Goal: Task Accomplishment & Management: Manage account settings

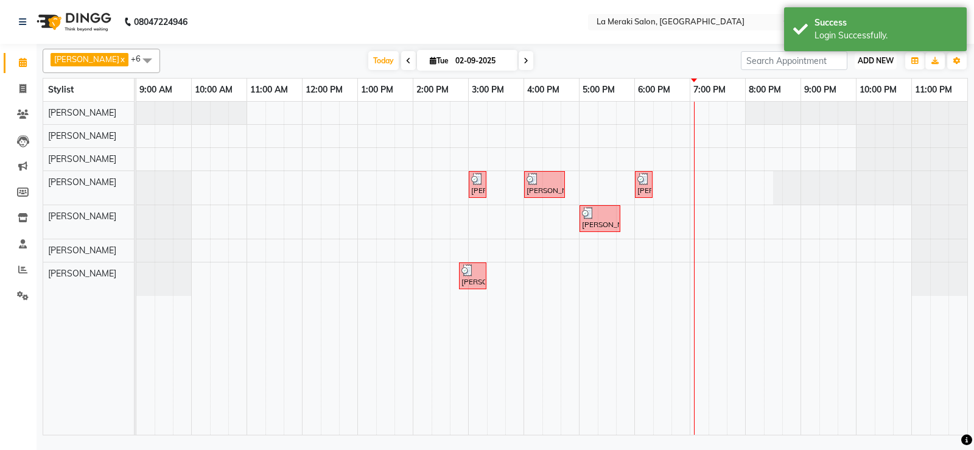
click at [881, 63] on span "ADD NEW" at bounding box center [876, 60] width 36 height 9
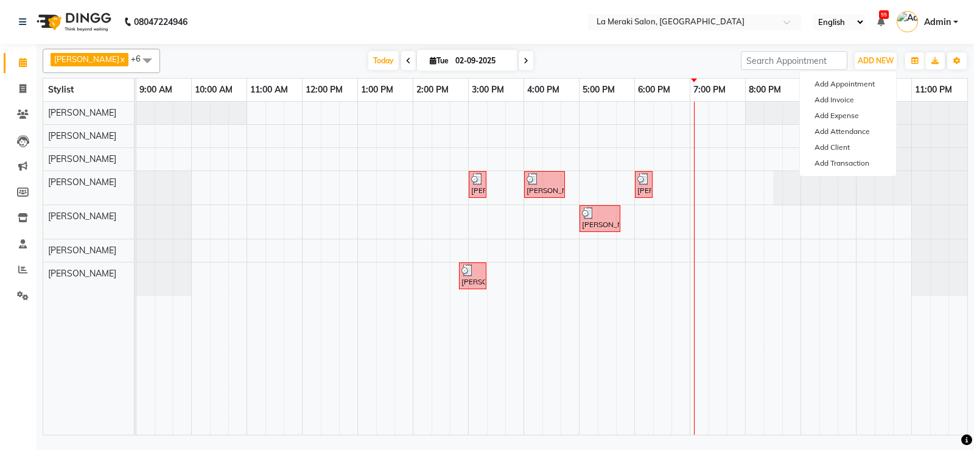
click at [96, 66] on span "[PERSON_NAME] x" at bounding box center [91, 61] width 80 height 16
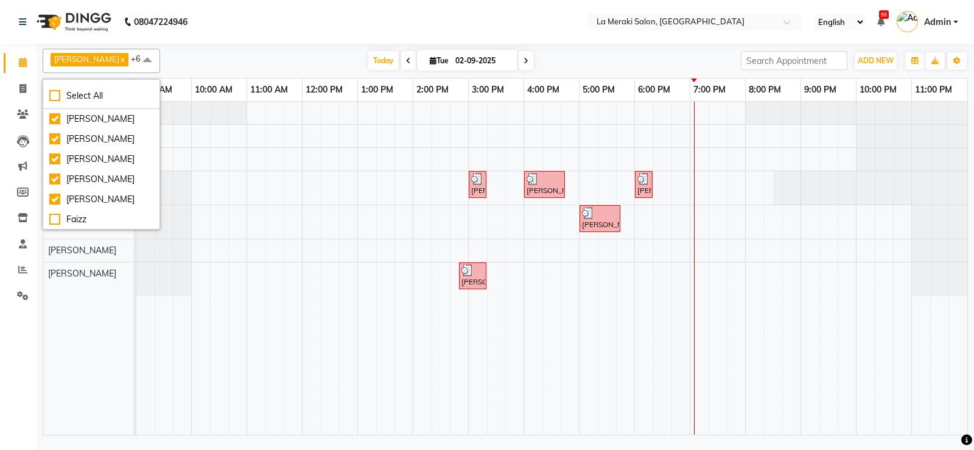
click at [0, 297] on li "Settings" at bounding box center [18, 296] width 37 height 26
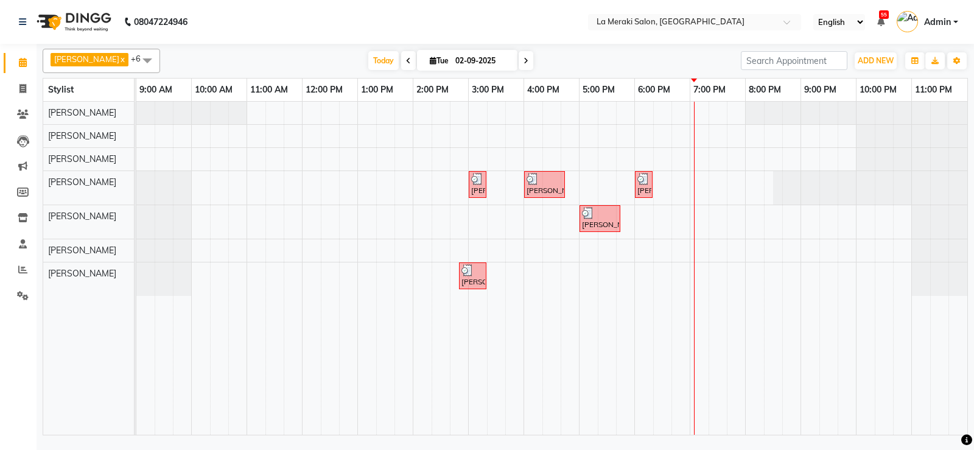
click at [110, 57] on span "[PERSON_NAME]" at bounding box center [86, 59] width 65 height 10
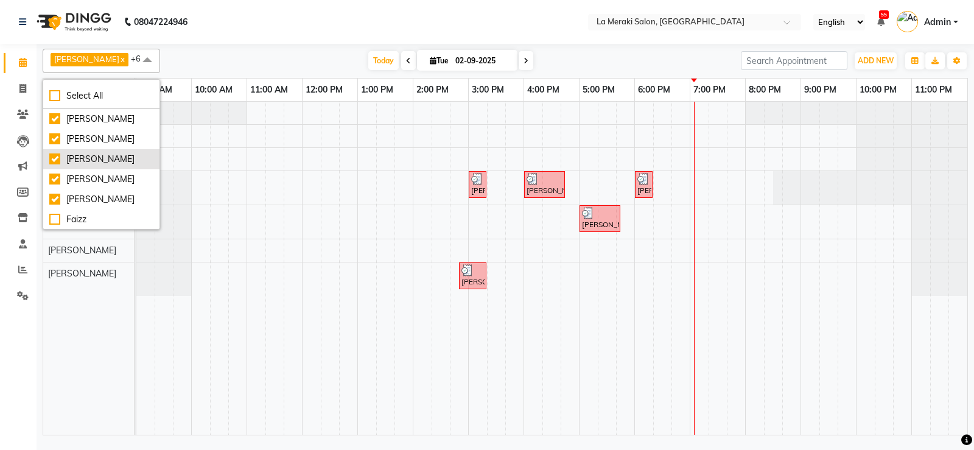
click at [52, 160] on div "[PERSON_NAME]" at bounding box center [101, 159] width 104 height 13
checkbox input "false"
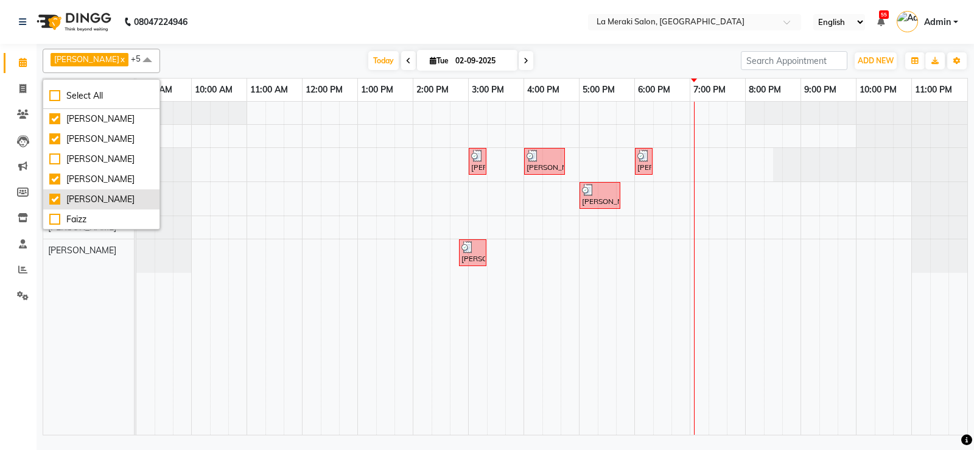
click at [55, 202] on div "[PERSON_NAME]" at bounding box center [101, 199] width 104 height 13
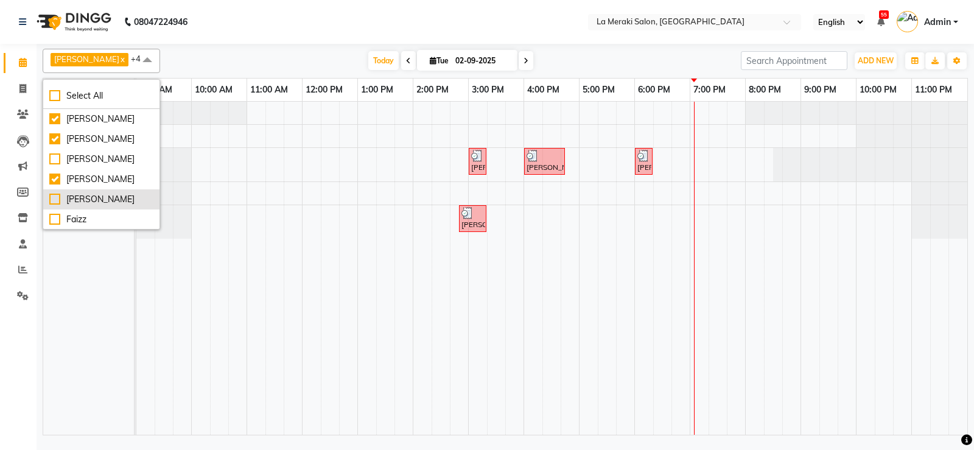
click at [57, 198] on div "[PERSON_NAME]" at bounding box center [101, 199] width 104 height 13
checkbox input "true"
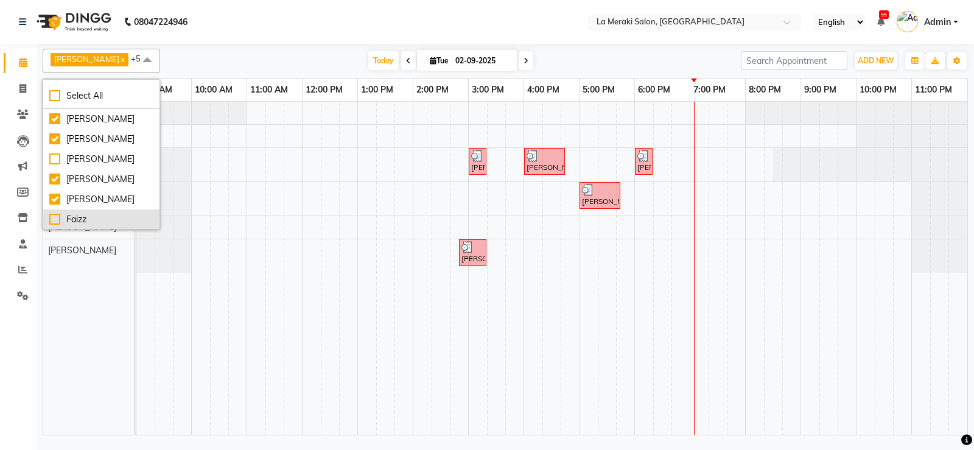
click at [58, 217] on div "Faizz" at bounding box center [101, 219] width 104 height 13
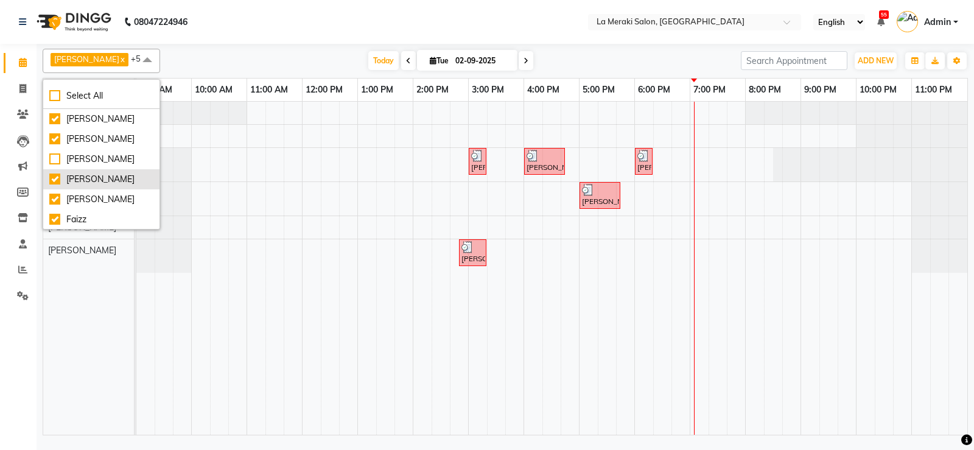
checkbox input "true"
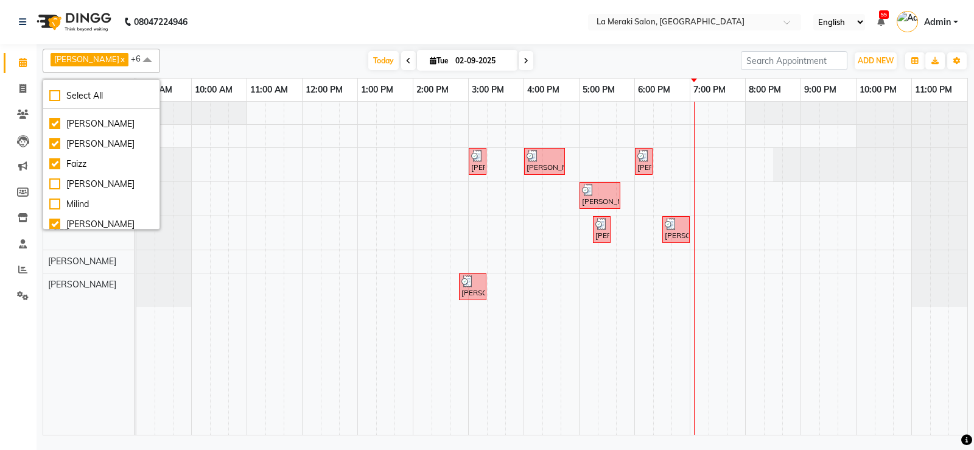
scroll to position [58, 0]
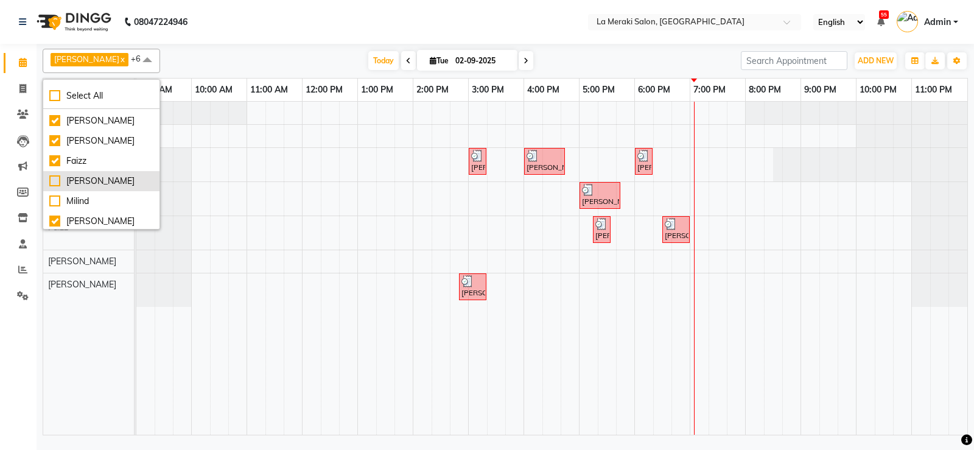
click at [52, 182] on div "[PERSON_NAME]" at bounding box center [101, 181] width 104 height 13
checkbox input "true"
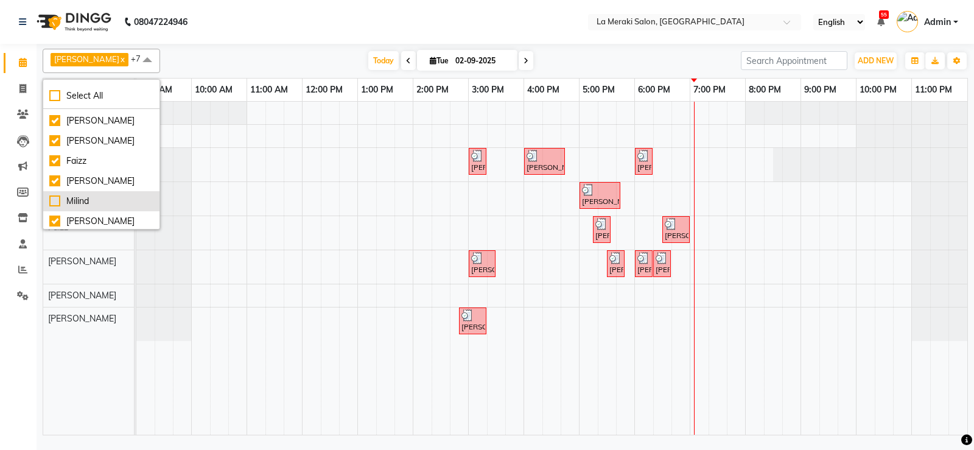
click at [53, 198] on div "Milind" at bounding box center [101, 201] width 104 height 13
checkbox input "true"
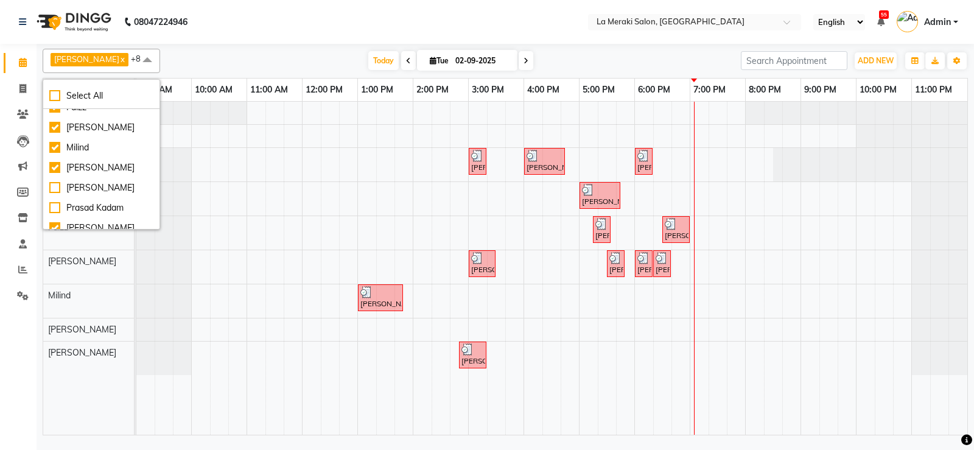
scroll to position [115, 0]
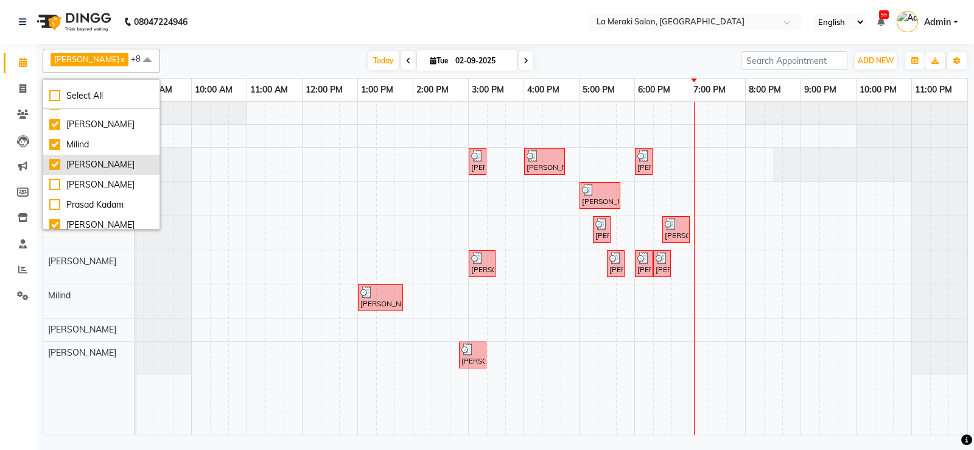
click at [54, 161] on div "[PERSON_NAME]" at bounding box center [101, 164] width 104 height 13
checkbox input "false"
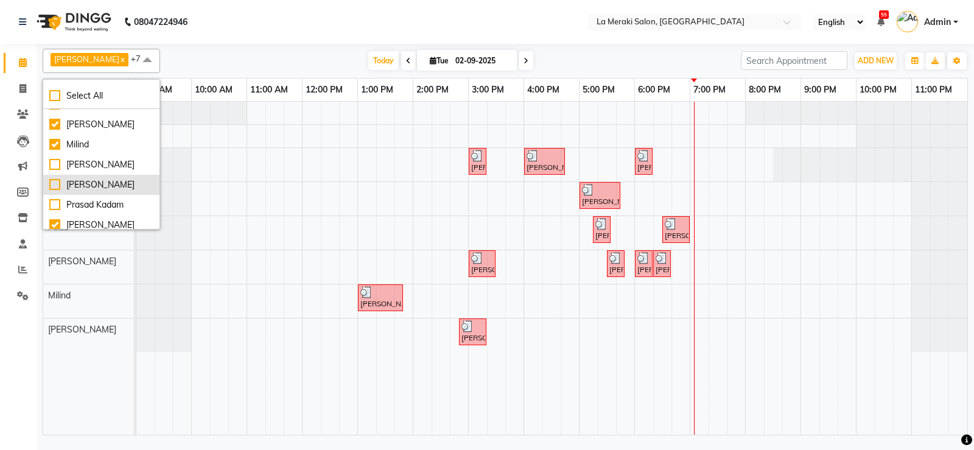
click at [52, 179] on div "[PERSON_NAME]" at bounding box center [101, 184] width 104 height 13
checkbox input "true"
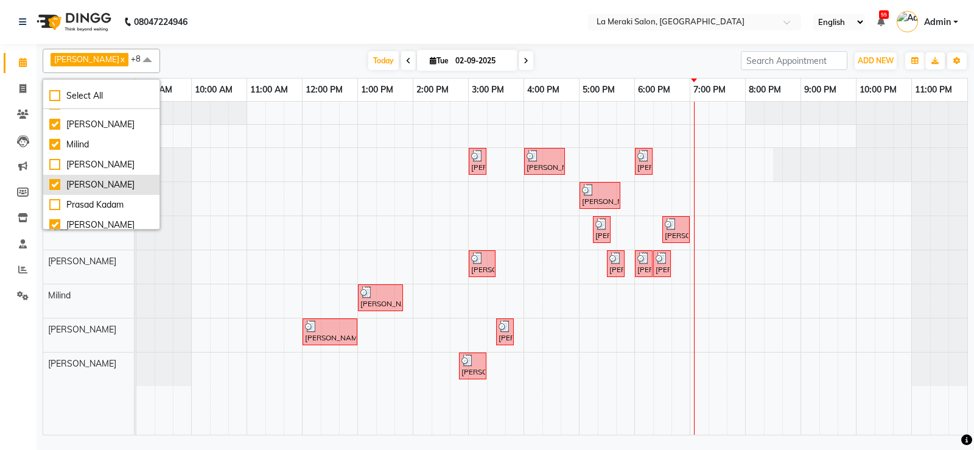
scroll to position [121, 0]
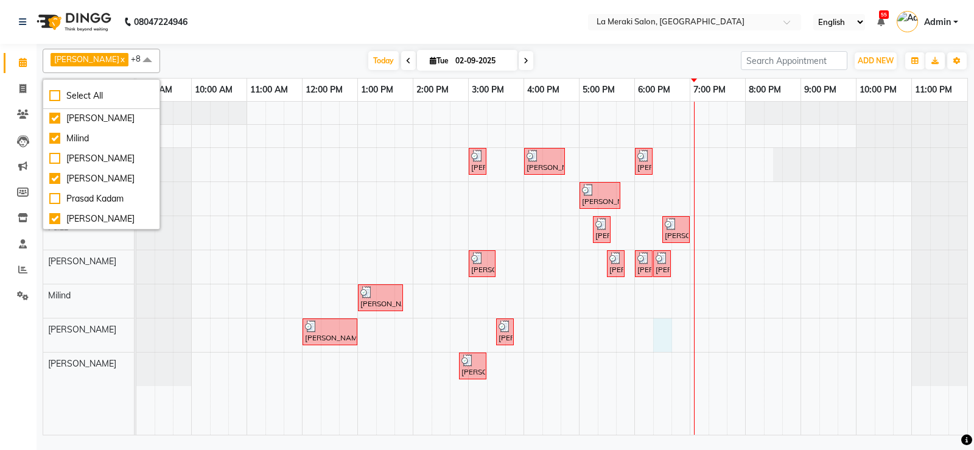
click at [665, 337] on div "[PERSON_NAME], TK04, 03:00 PM-03:20 PM, Premium Clean Shave [PERSON_NAME] Pisar…" at bounding box center [551, 268] width 831 height 333
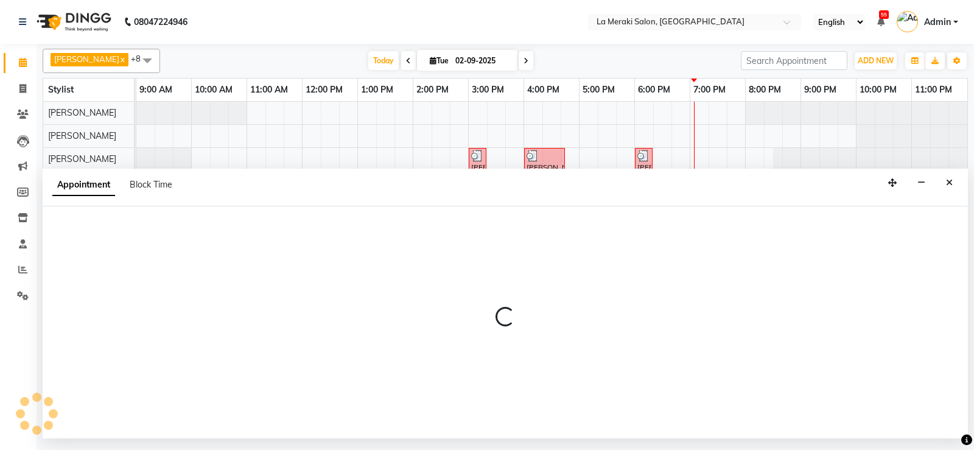
select select "90591"
select select "1095"
select select "tentative"
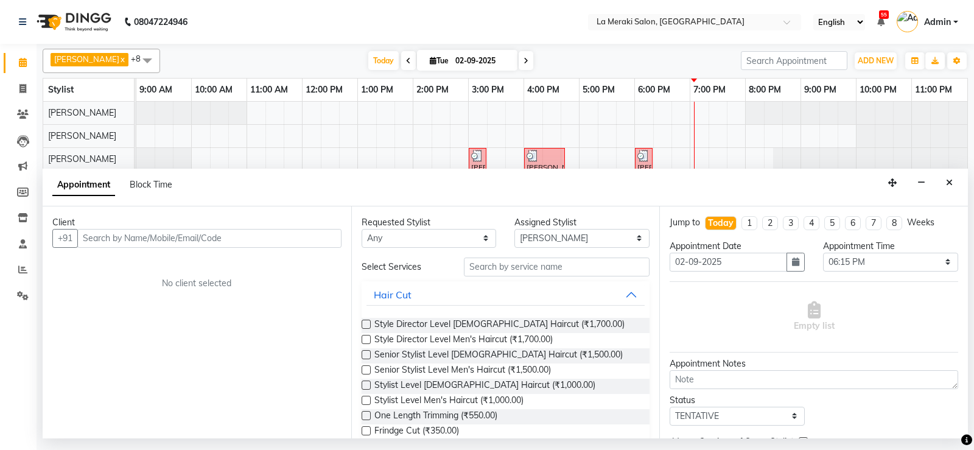
click at [255, 230] on input "text" at bounding box center [209, 238] width 264 height 19
click at [255, 239] on input "text" at bounding box center [209, 238] width 264 height 19
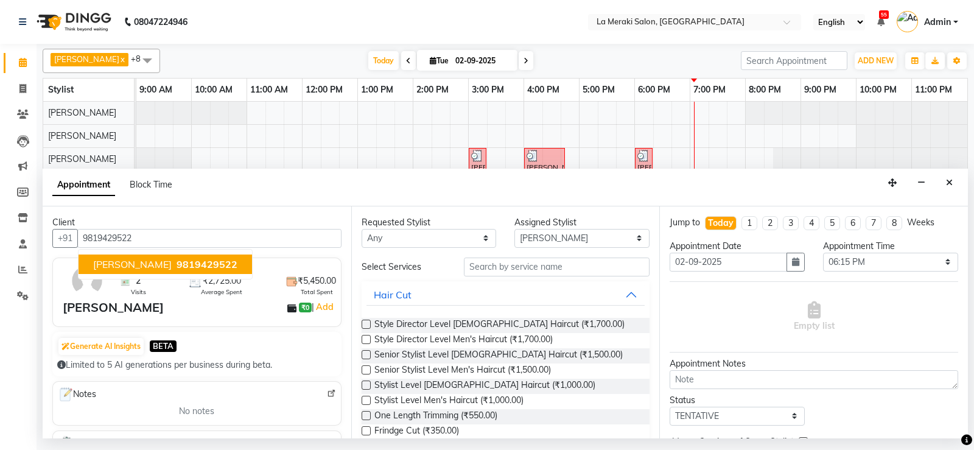
click at [167, 257] on button "[PERSON_NAME] 9819429522" at bounding box center [166, 264] width 174 height 19
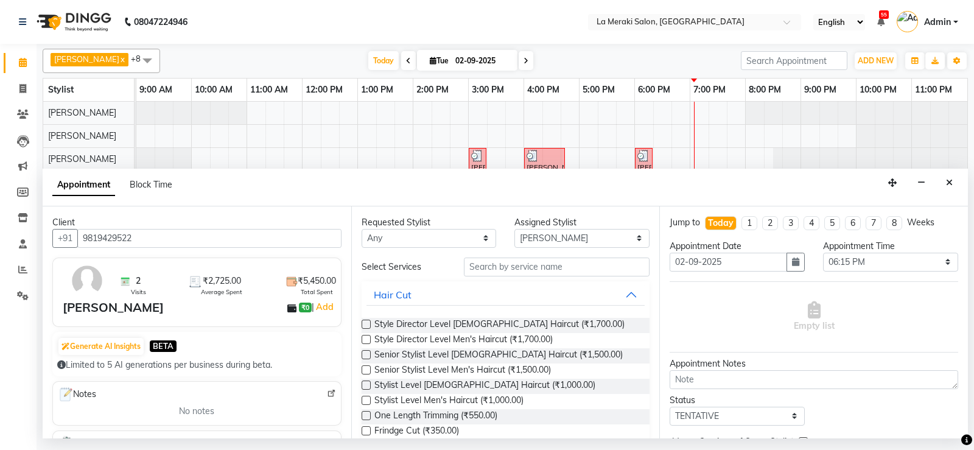
type input "9819429522"
click at [496, 270] on input "text" at bounding box center [557, 267] width 186 height 19
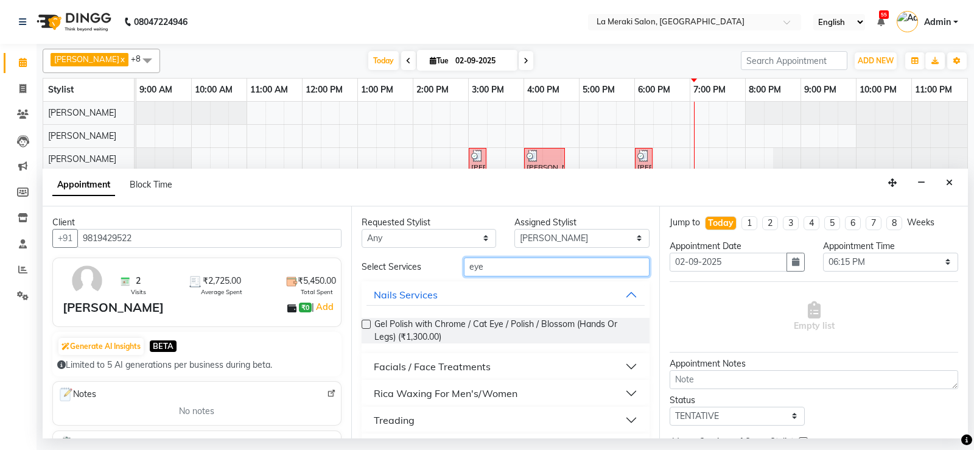
type input "eye"
click at [627, 418] on button "Treading" at bounding box center [506, 420] width 279 height 22
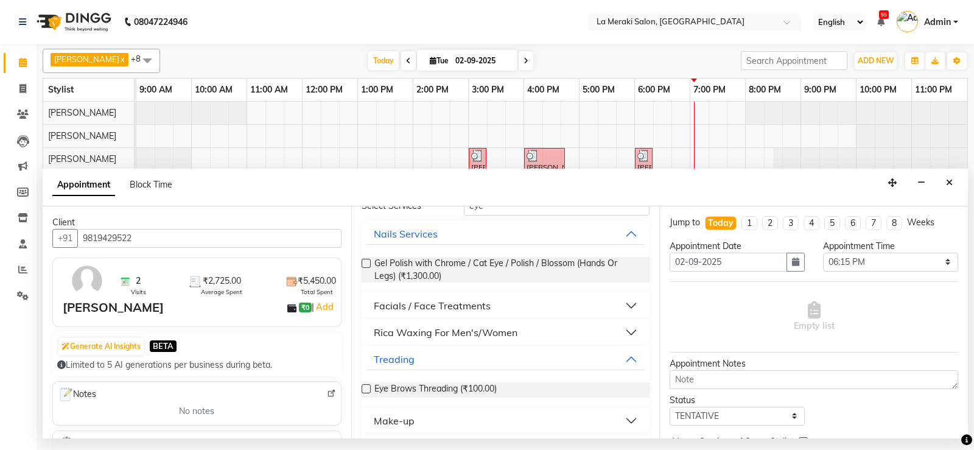
click at [364, 386] on label at bounding box center [366, 388] width 9 height 9
click at [364, 386] on input "checkbox" at bounding box center [366, 390] width 8 height 8
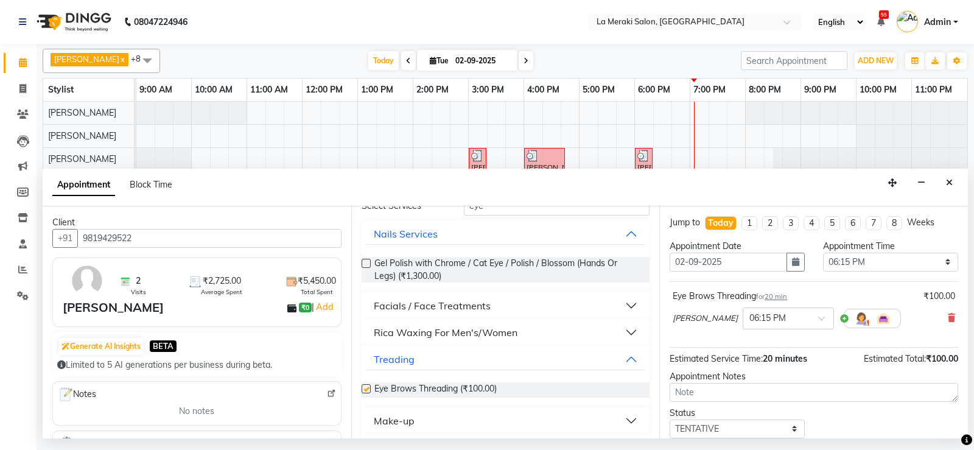
checkbox input "false"
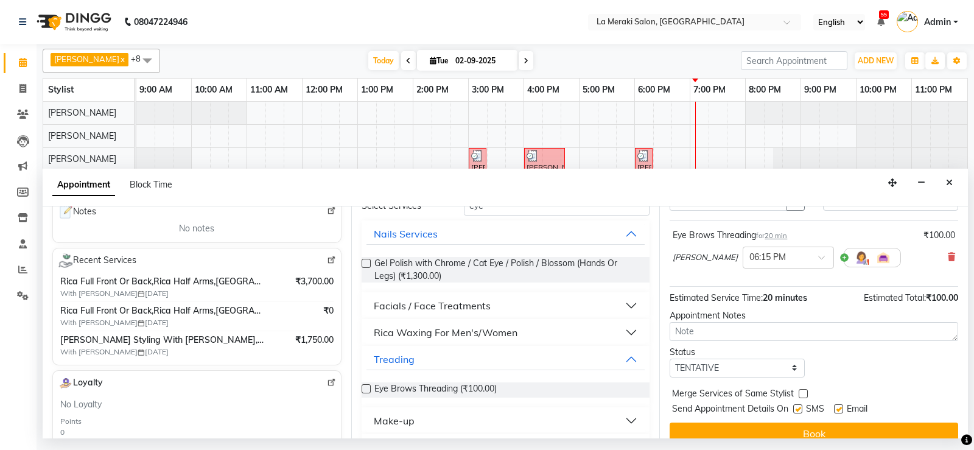
click at [800, 407] on label at bounding box center [798, 408] width 9 height 9
click at [800, 407] on input "checkbox" at bounding box center [798, 410] width 8 height 8
checkbox input "false"
click at [837, 408] on label at bounding box center [838, 408] width 9 height 9
click at [837, 408] on input "checkbox" at bounding box center [838, 410] width 8 height 8
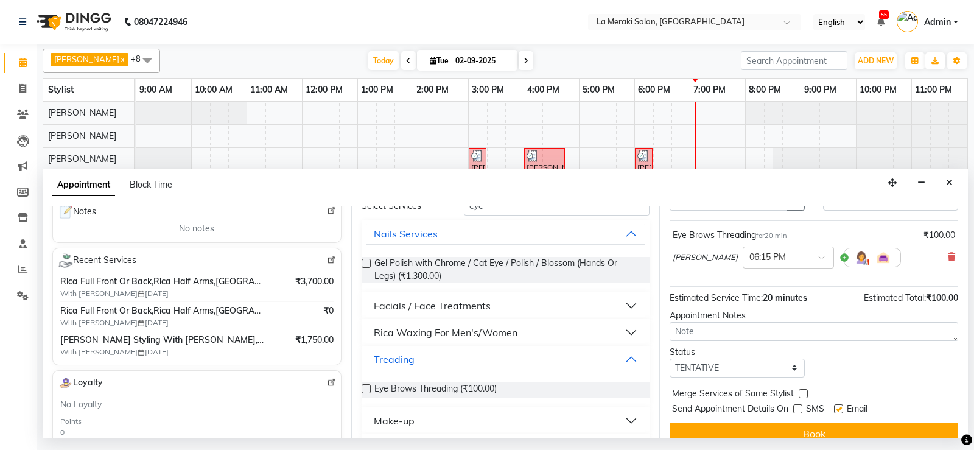
checkbox input "false"
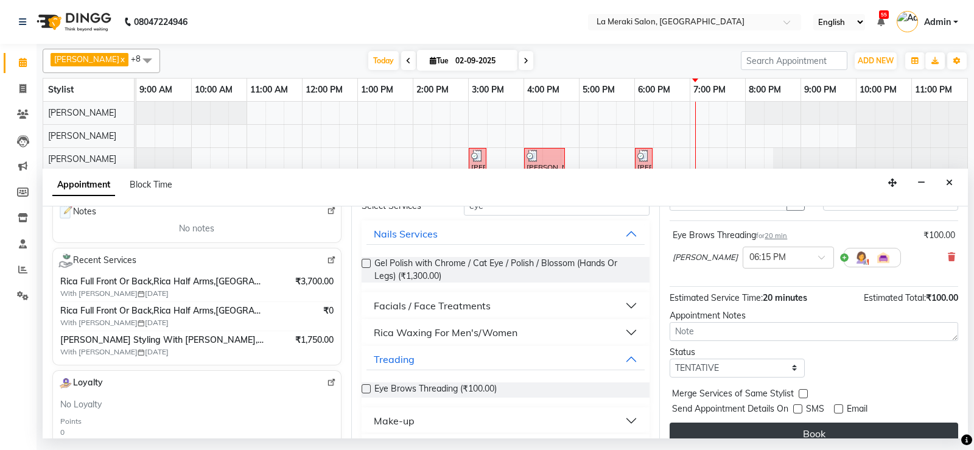
click at [821, 427] on button "Book" at bounding box center [814, 434] width 289 height 22
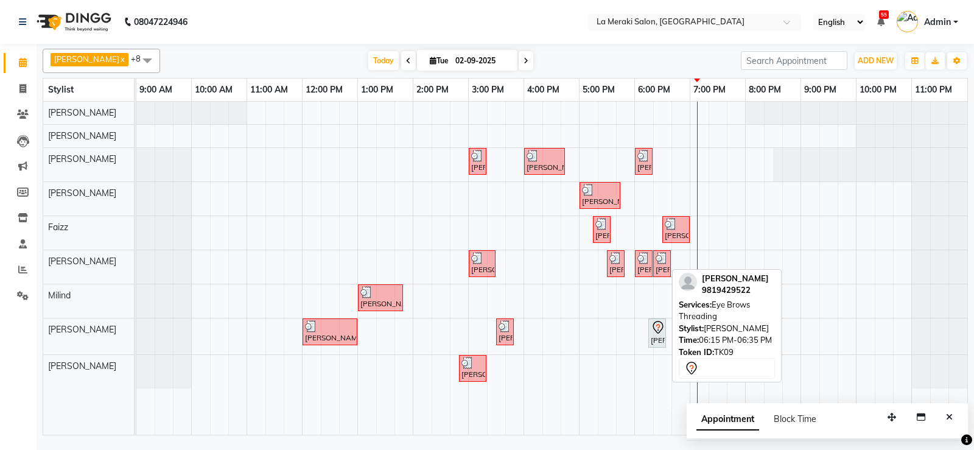
click at [658, 338] on div "[PERSON_NAME], TK09, 06:15 PM-06:35 PM, Eye Brows Threading" at bounding box center [657, 333] width 15 height 26
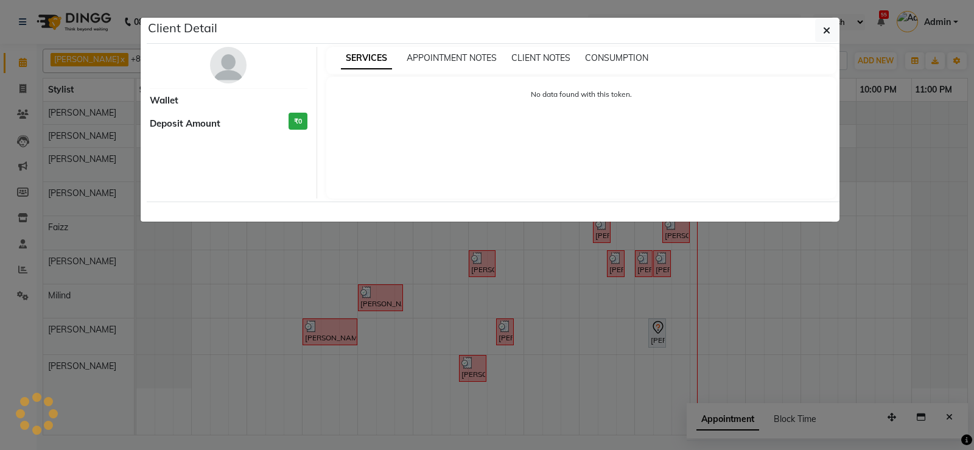
select select "7"
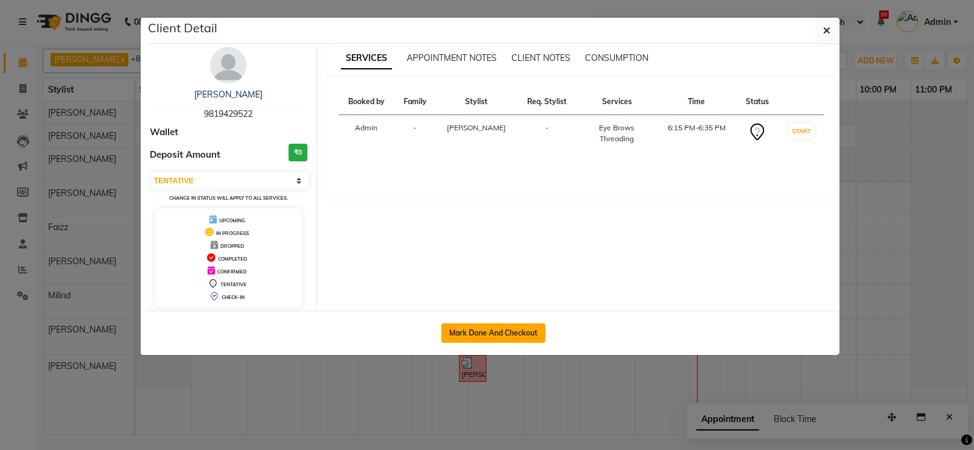
click at [523, 331] on button "Mark Done And Checkout" at bounding box center [494, 332] width 104 height 19
select select "service"
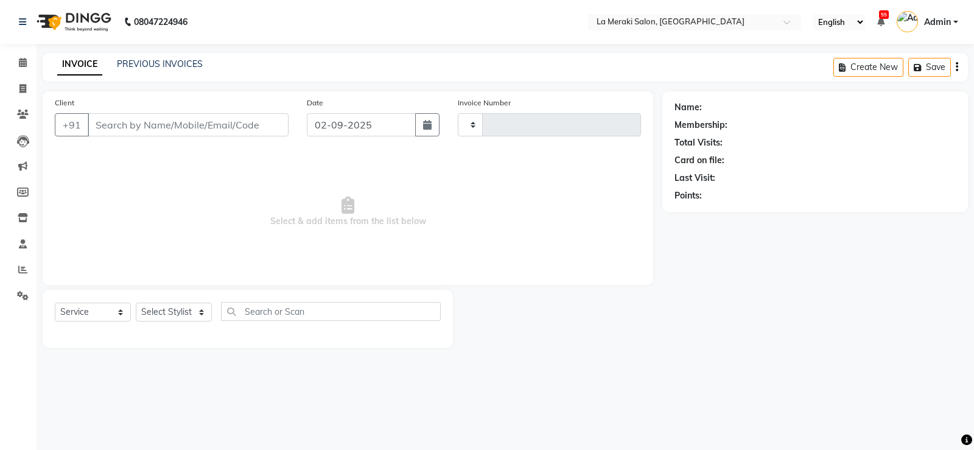
type input "2310"
select select "438"
type input "9819429522"
select select "90591"
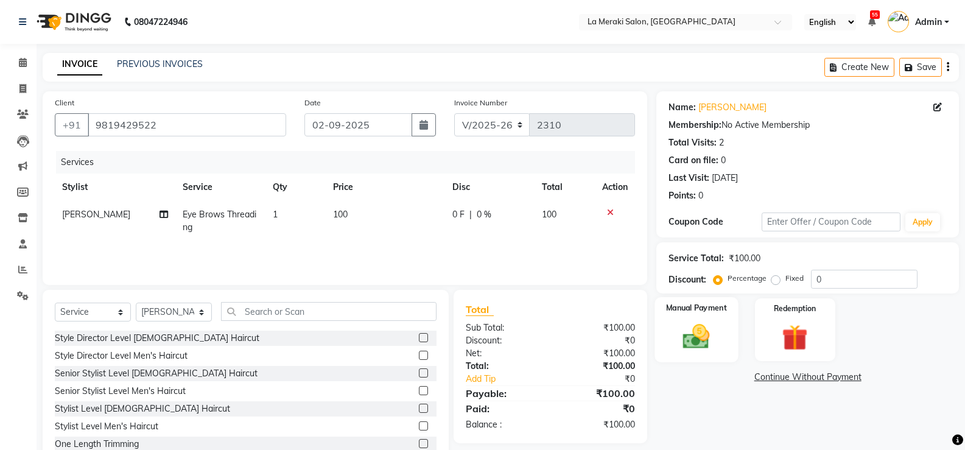
click at [696, 340] on img at bounding box center [696, 336] width 43 height 31
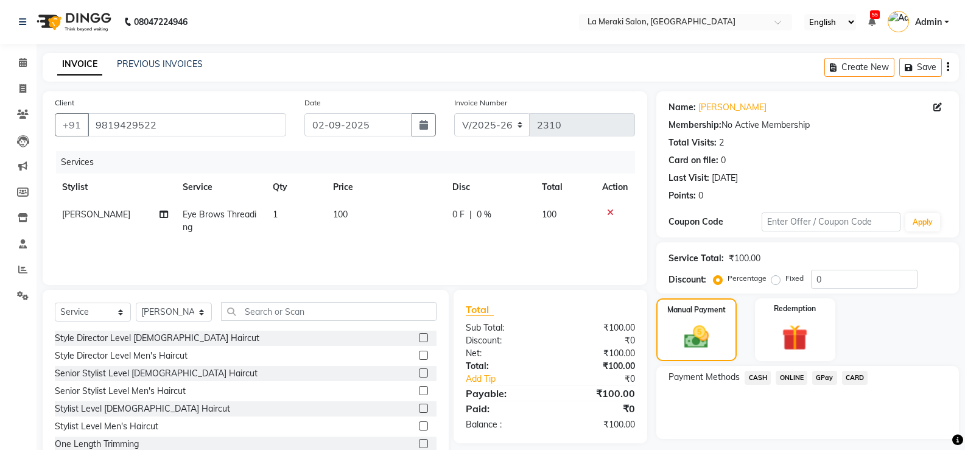
click at [758, 376] on span "CASH" at bounding box center [758, 378] width 26 height 14
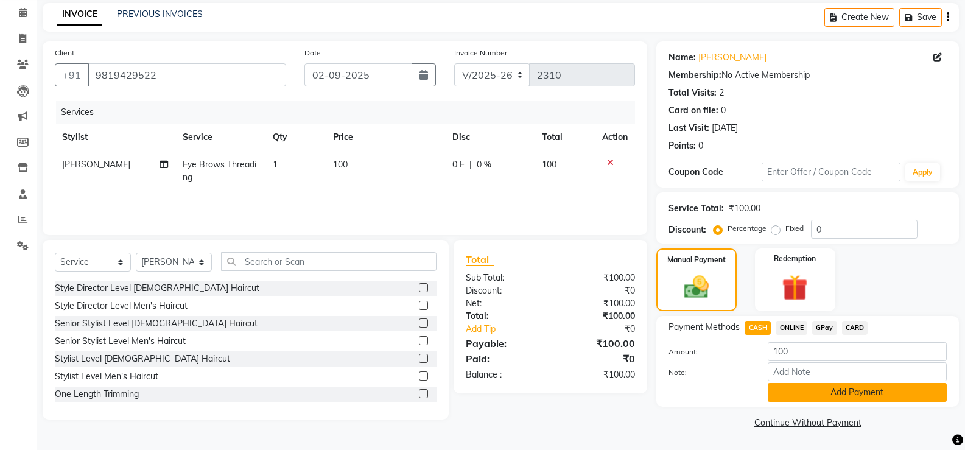
click at [775, 387] on button "Add Payment" at bounding box center [857, 392] width 179 height 19
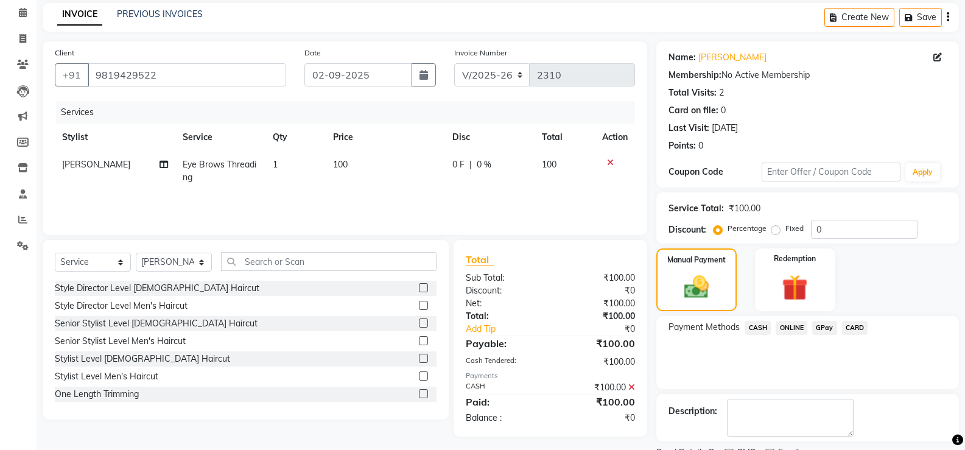
scroll to position [101, 0]
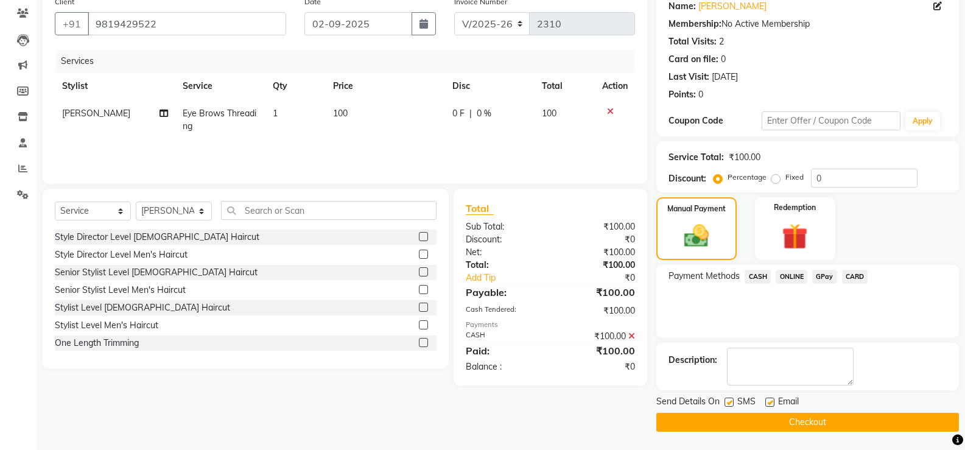
click at [724, 401] on div "Send Details On SMS Email" at bounding box center [808, 402] width 303 height 15
click at [772, 402] on label at bounding box center [770, 402] width 9 height 9
click at [772, 402] on input "checkbox" at bounding box center [770, 403] width 8 height 8
checkbox input "false"
click at [732, 400] on label at bounding box center [729, 402] width 9 height 9
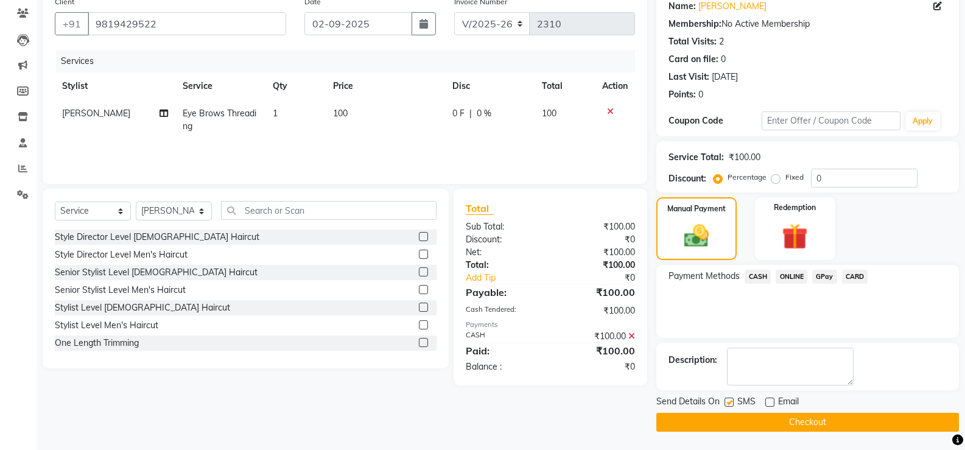
click at [732, 400] on input "checkbox" at bounding box center [729, 403] width 8 height 8
checkbox input "false"
click at [733, 415] on button "Checkout" at bounding box center [808, 422] width 303 height 19
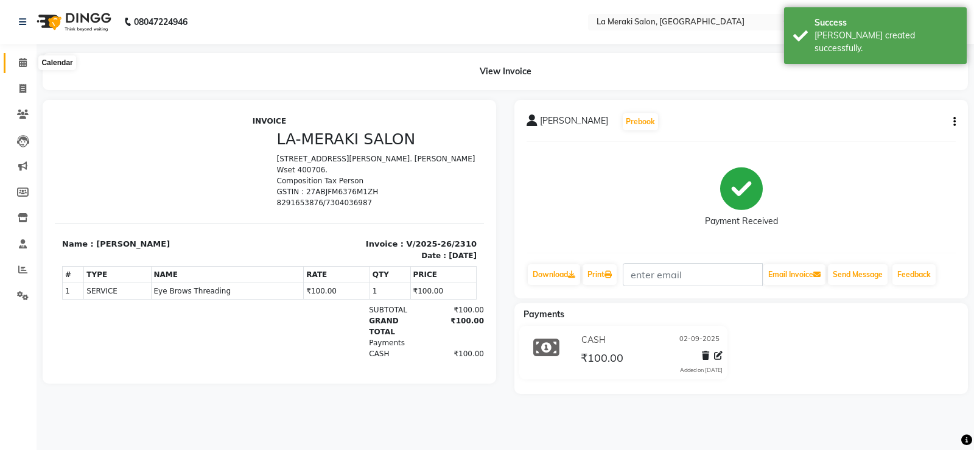
click at [23, 63] on icon at bounding box center [23, 62] width 8 height 9
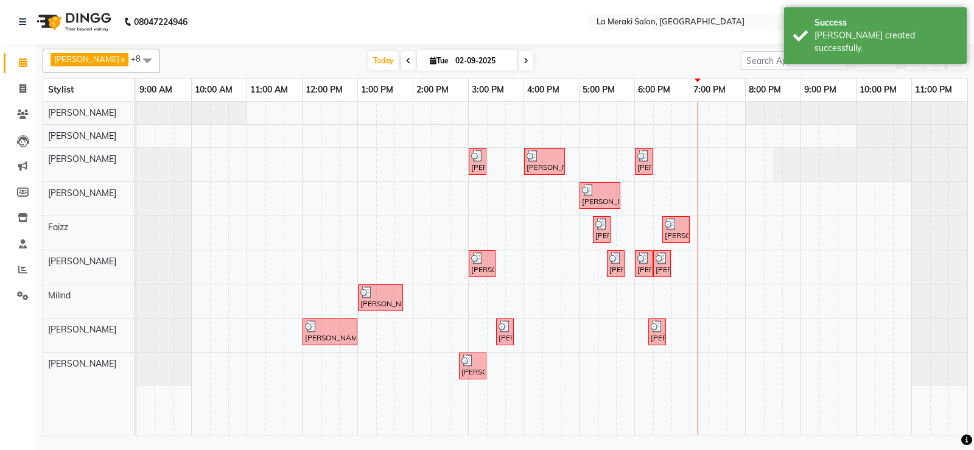
click at [77, 63] on span "[PERSON_NAME]" at bounding box center [86, 59] width 65 height 10
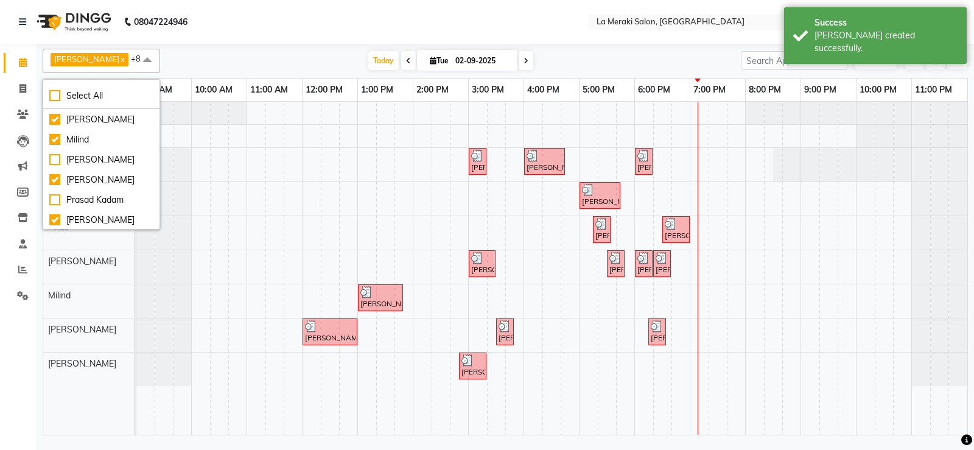
scroll to position [121, 0]
click at [54, 199] on div "Prasad Kadam" at bounding box center [101, 198] width 104 height 13
checkbox input "true"
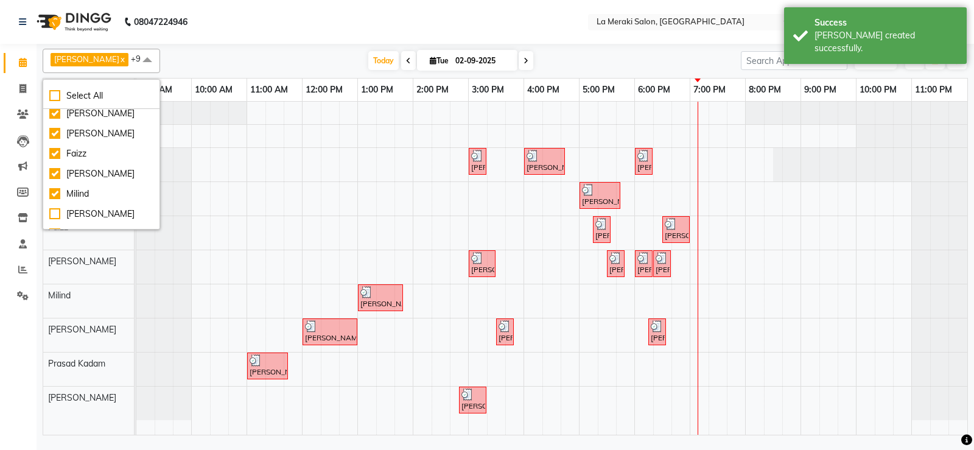
scroll to position [0, 0]
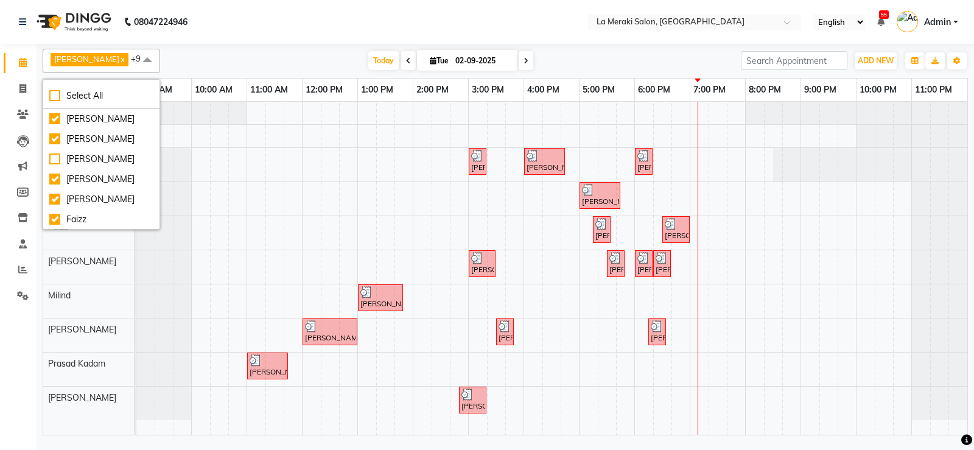
click at [0, 263] on li "Reports" at bounding box center [18, 270] width 37 height 26
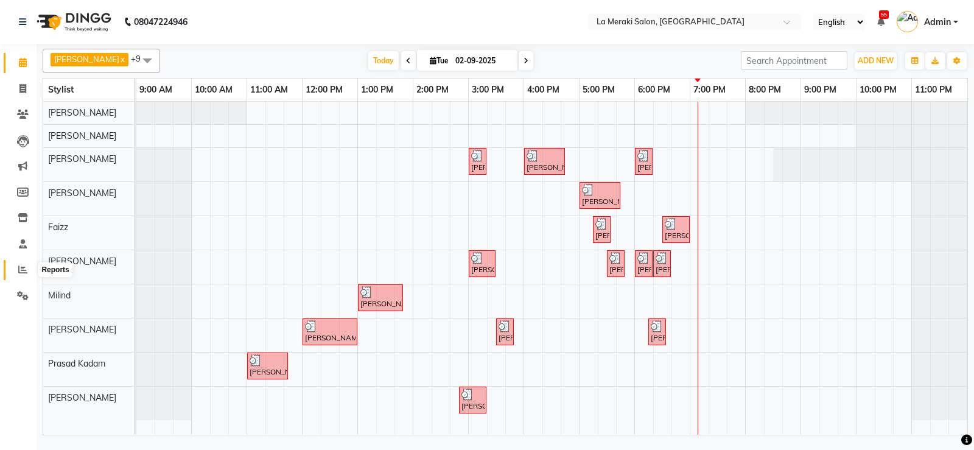
click at [24, 270] on icon at bounding box center [22, 269] width 9 height 9
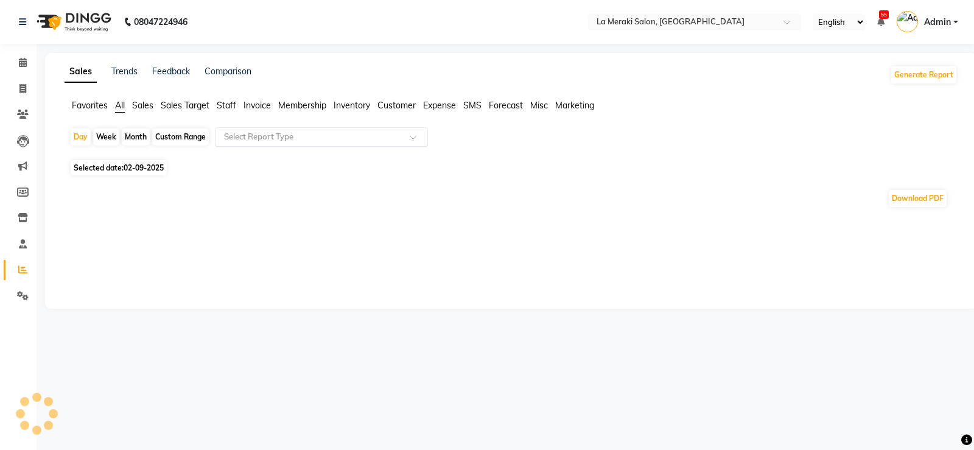
click at [261, 133] on input "text" at bounding box center [309, 137] width 175 height 12
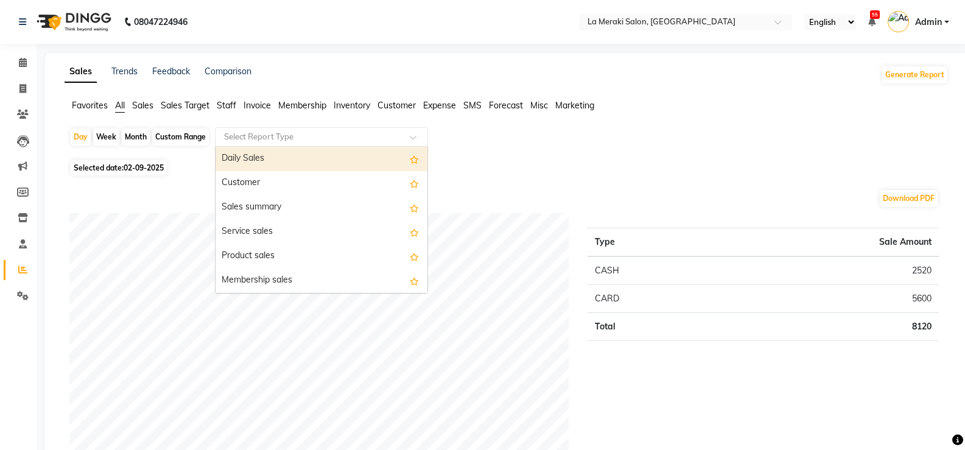
click at [256, 153] on div "Daily Sales" at bounding box center [322, 159] width 212 height 24
select select "full_report"
select select "csv"
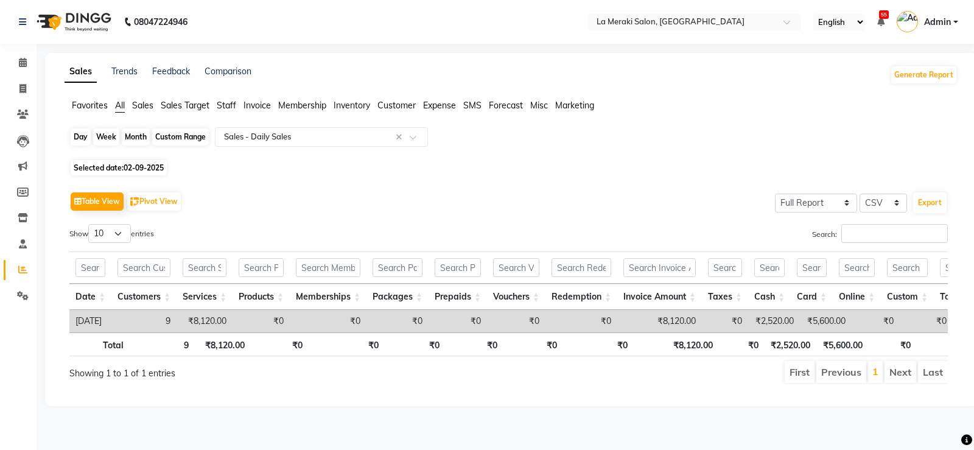
click at [86, 141] on div "Day" at bounding box center [81, 137] width 20 height 17
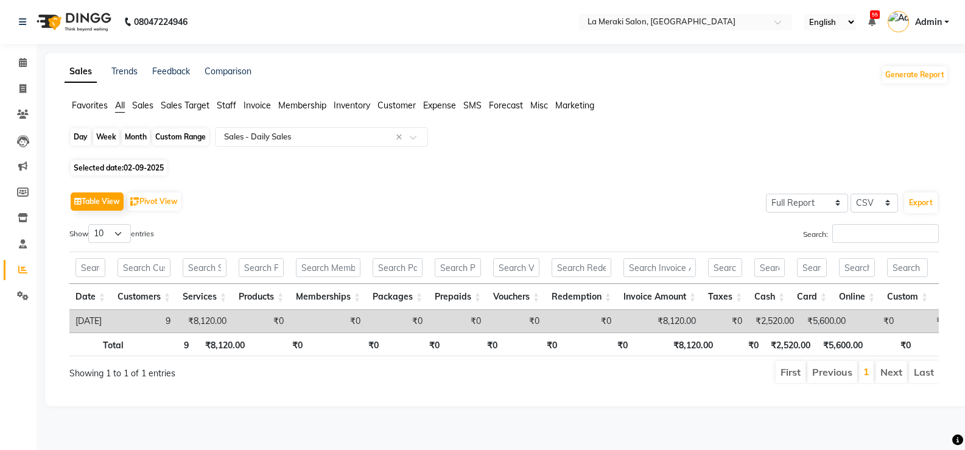
select select "9"
select select "2025"
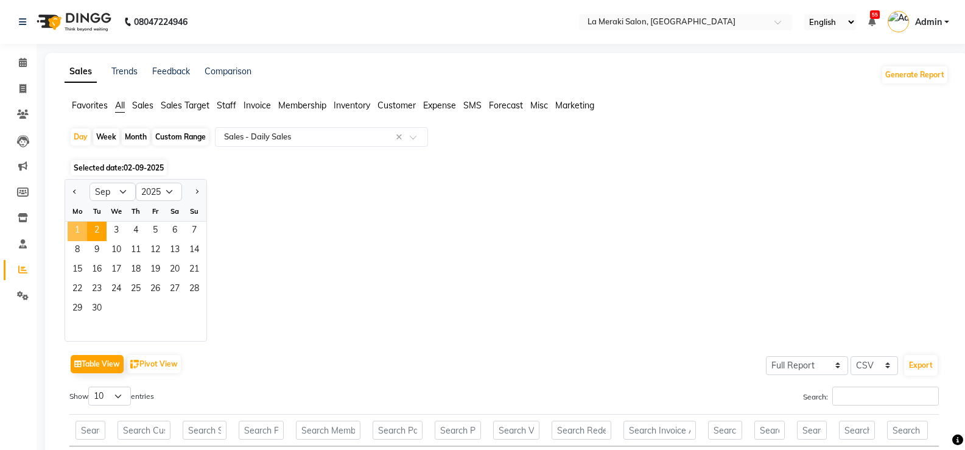
click at [83, 230] on span "1" at bounding box center [77, 231] width 19 height 19
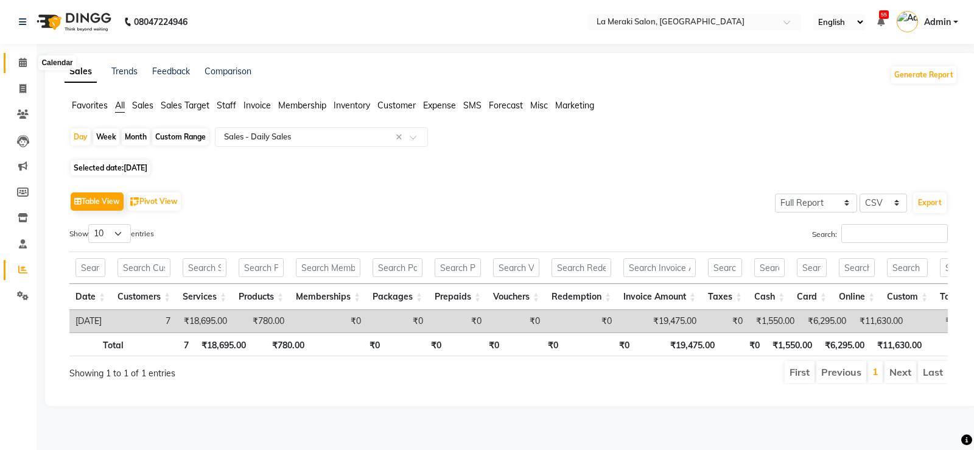
click at [16, 59] on span at bounding box center [22, 63] width 21 height 14
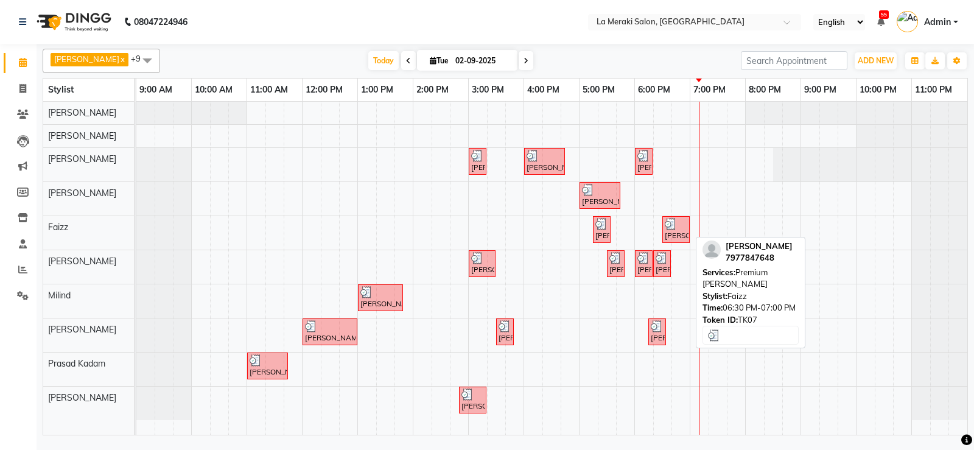
click at [675, 234] on div "[PERSON_NAME], TK07, 06:30 PM-07:00 PM, Premium [PERSON_NAME]" at bounding box center [676, 229] width 25 height 23
select select "3"
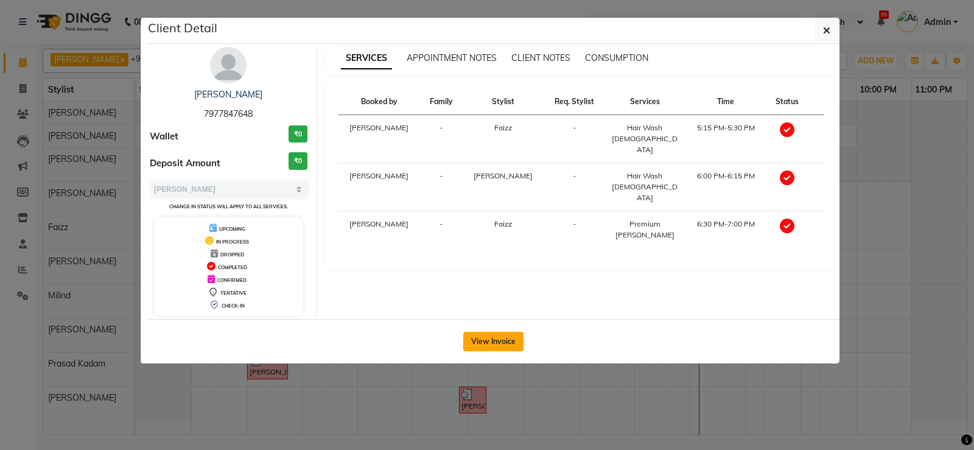
click at [498, 344] on button "View Invoice" at bounding box center [493, 341] width 60 height 19
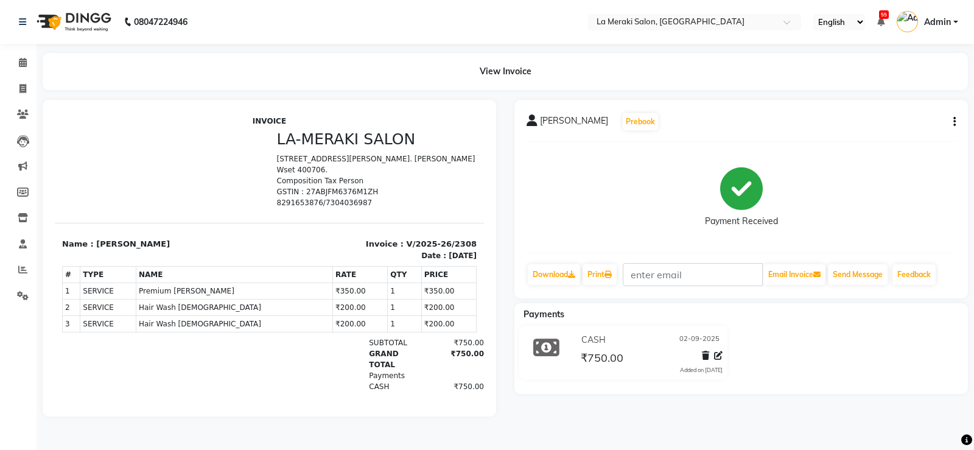
click at [954, 122] on icon "button" at bounding box center [955, 122] width 2 height 1
click at [901, 138] on div "Edit Invoice" at bounding box center [894, 137] width 83 height 15
select select "service"
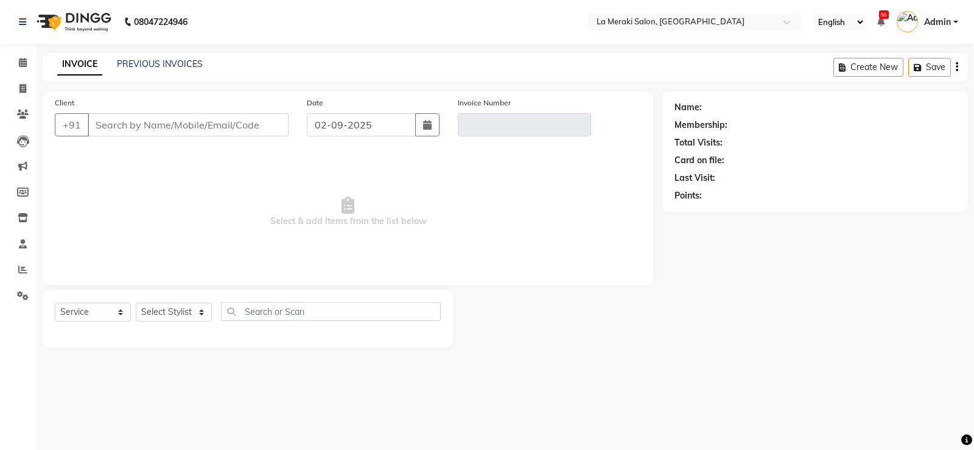
type input "7977847648"
type input "V/2025-26/2308"
select select "select"
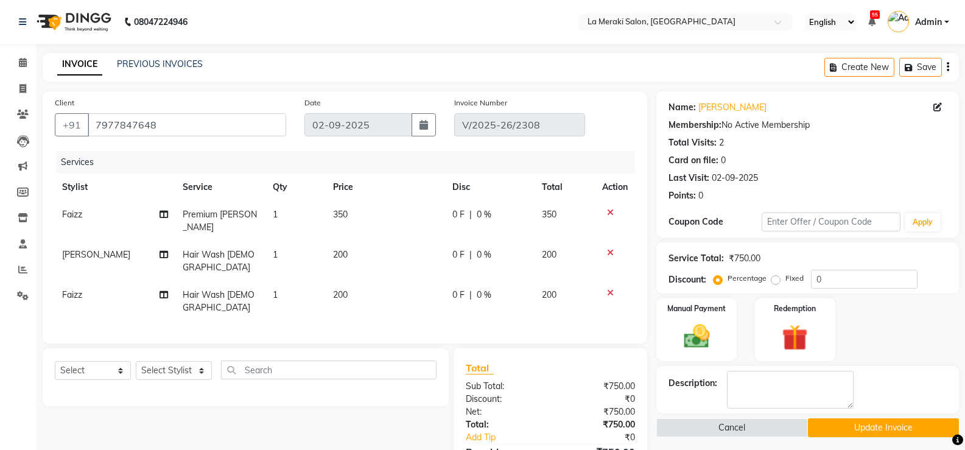
scroll to position [61, 0]
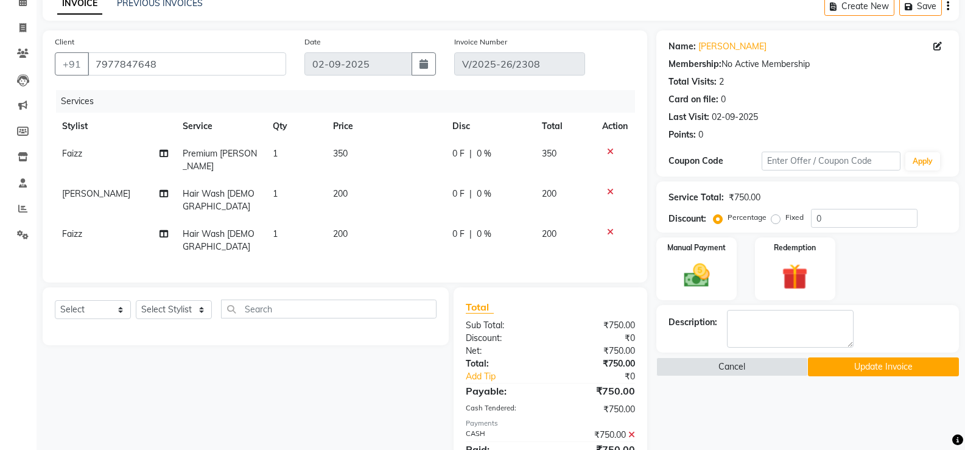
click at [629, 431] on icon at bounding box center [632, 435] width 7 height 9
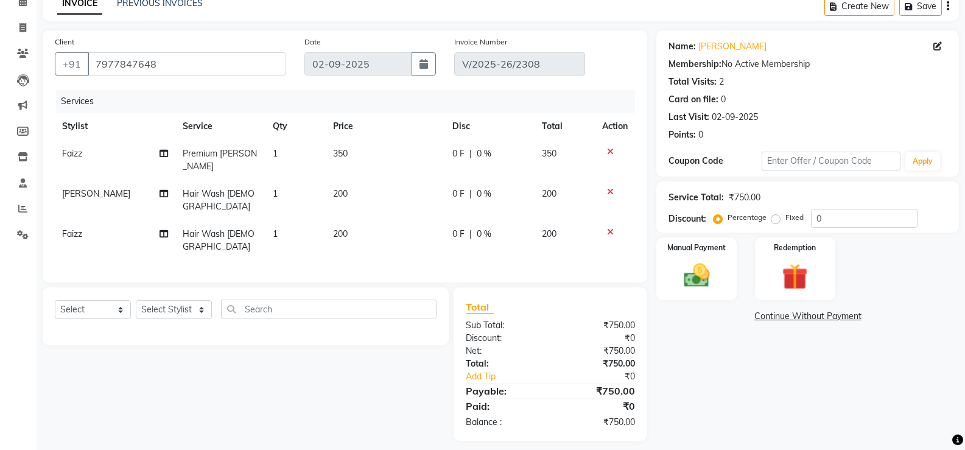
scroll to position [41, 0]
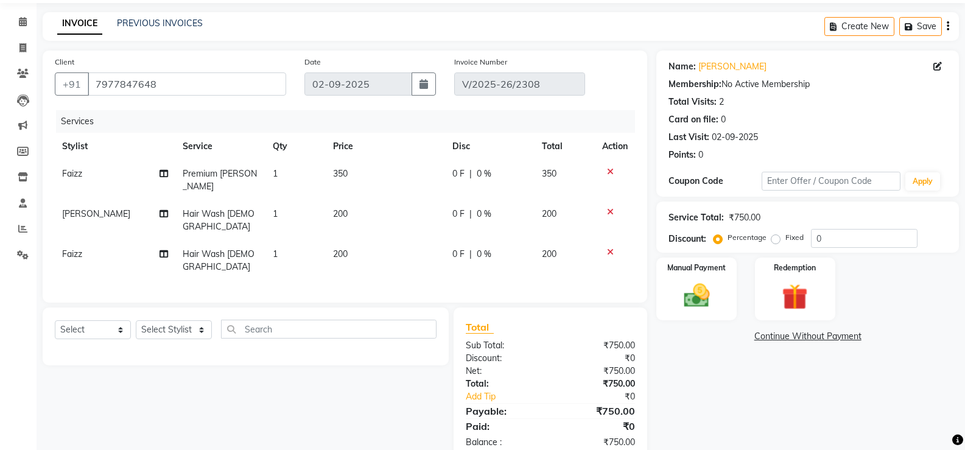
click at [608, 248] on icon at bounding box center [610, 252] width 7 height 9
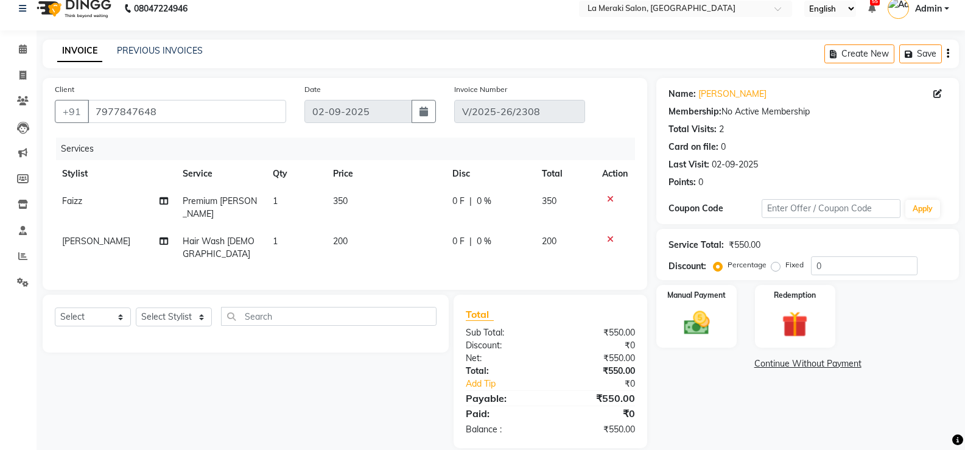
click at [771, 365] on link "Continue Without Payment" at bounding box center [808, 364] width 298 height 13
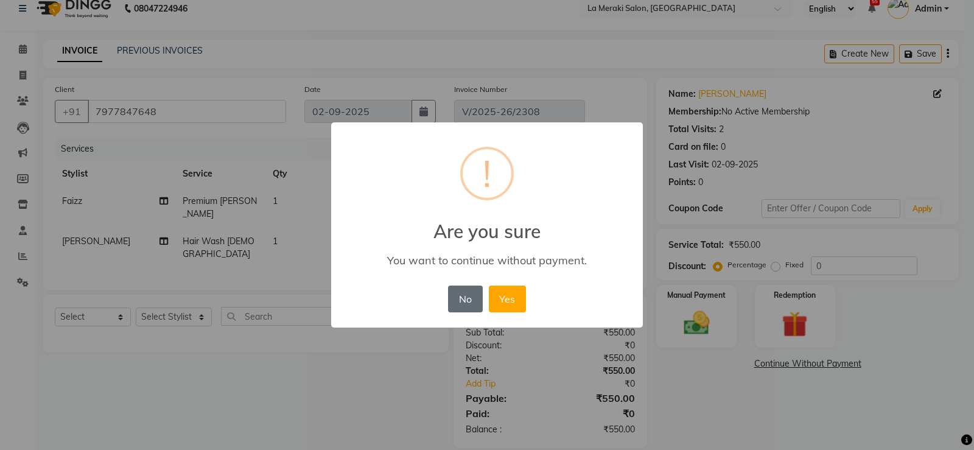
click at [449, 291] on button "No" at bounding box center [465, 299] width 34 height 27
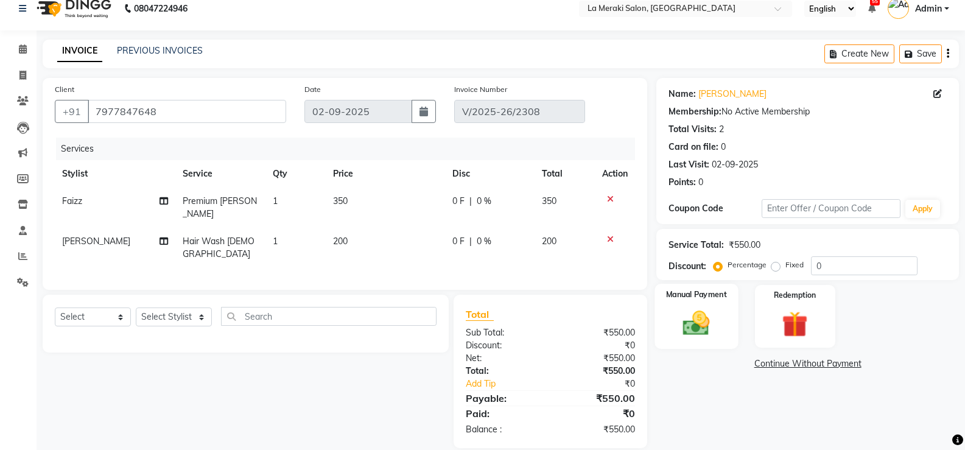
click at [710, 322] on img at bounding box center [696, 323] width 43 height 31
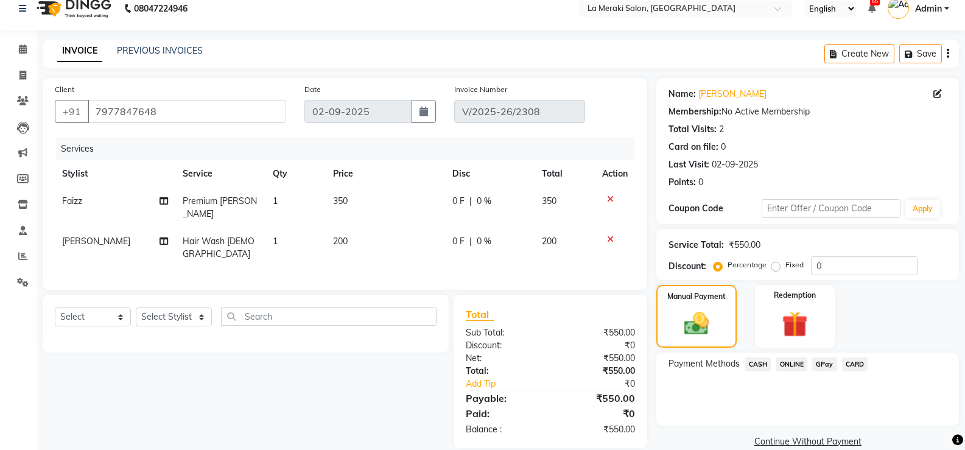
click at [761, 363] on span "CASH" at bounding box center [758, 365] width 26 height 14
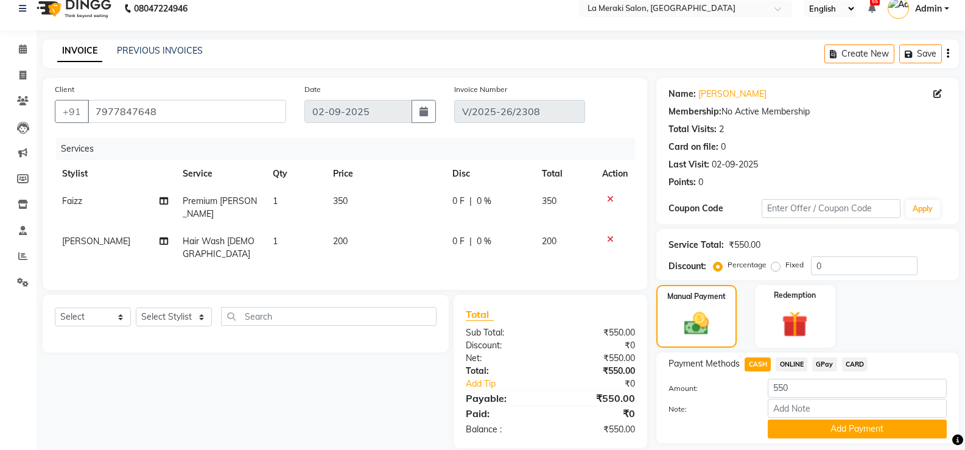
scroll to position [50, 0]
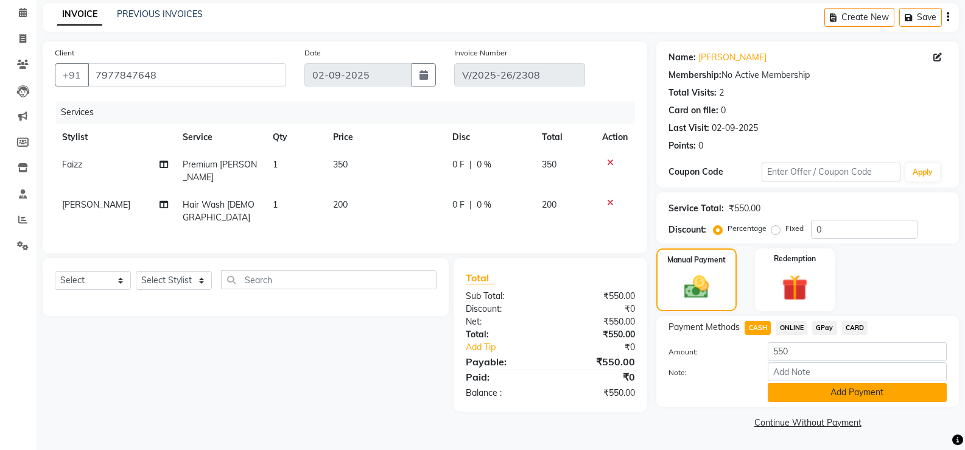
click at [797, 393] on button "Add Payment" at bounding box center [857, 392] width 179 height 19
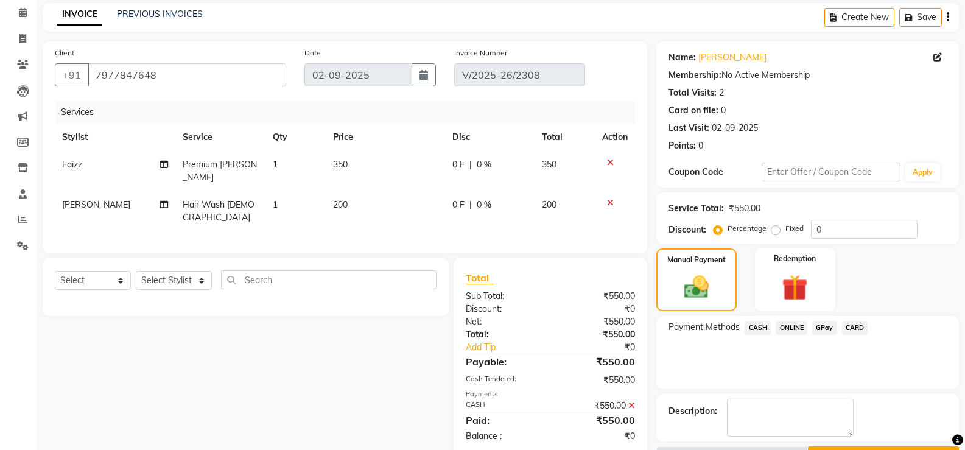
scroll to position [83, 0]
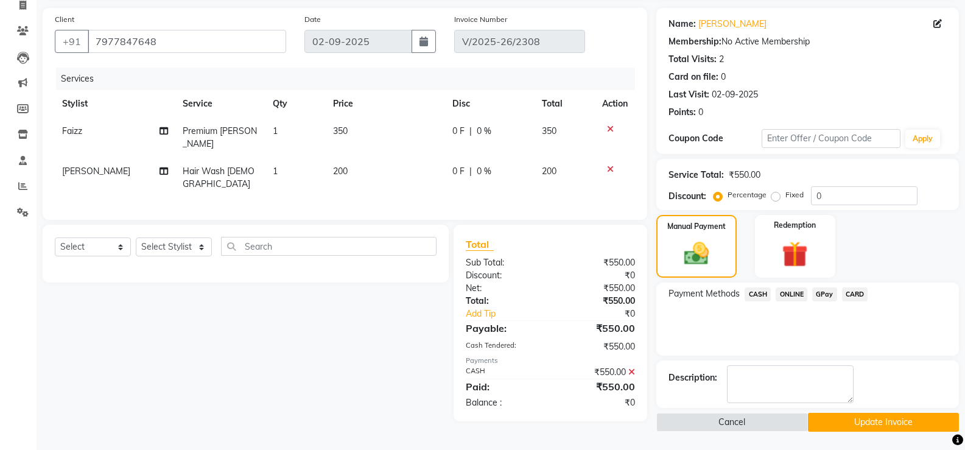
click at [831, 425] on button "Update Invoice" at bounding box center [883, 422] width 151 height 19
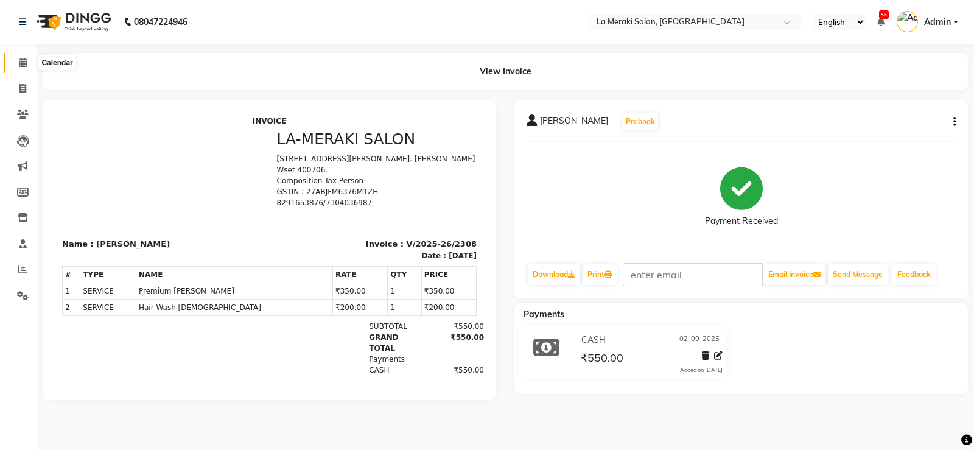
click at [22, 58] on icon at bounding box center [23, 62] width 8 height 9
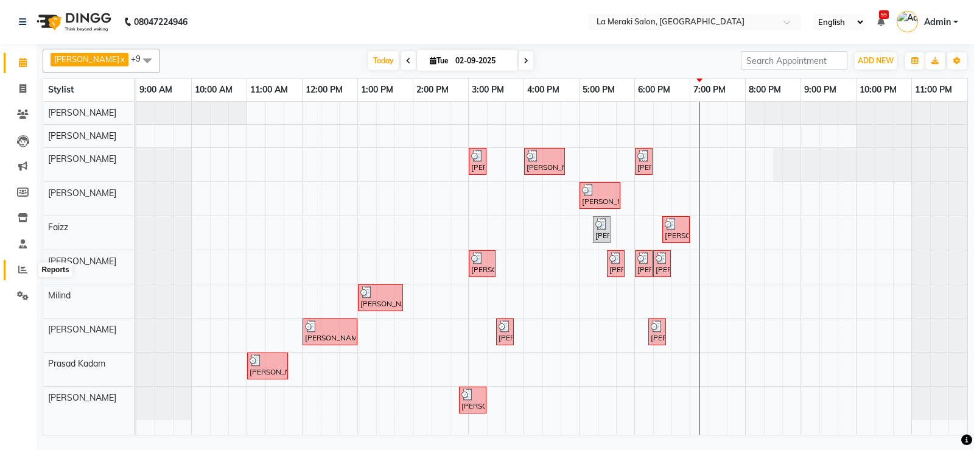
click at [21, 268] on icon at bounding box center [22, 269] width 9 height 9
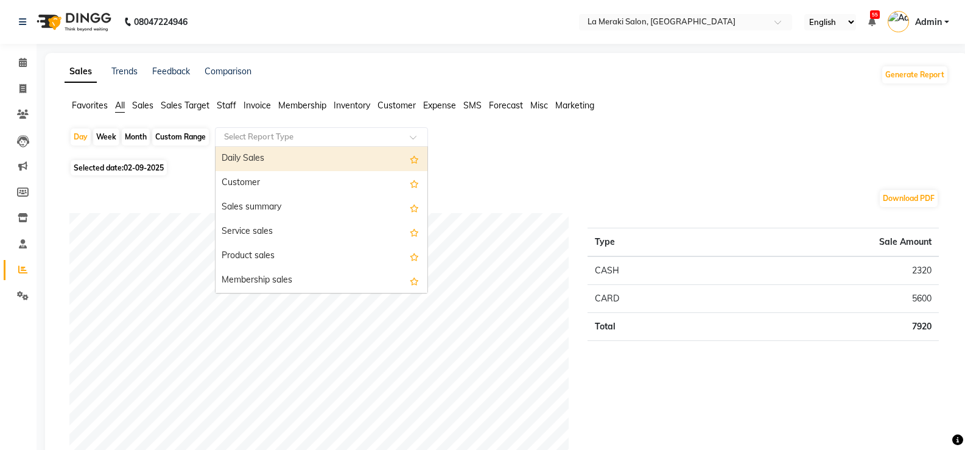
click at [287, 135] on input "text" at bounding box center [309, 137] width 175 height 12
click at [265, 157] on div "Daily Sales" at bounding box center [322, 159] width 212 height 24
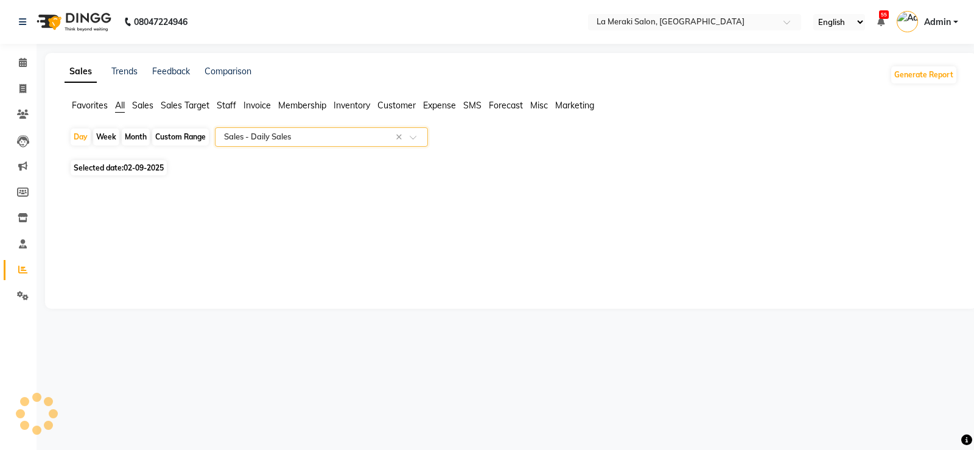
select select "full_report"
select select "csv"
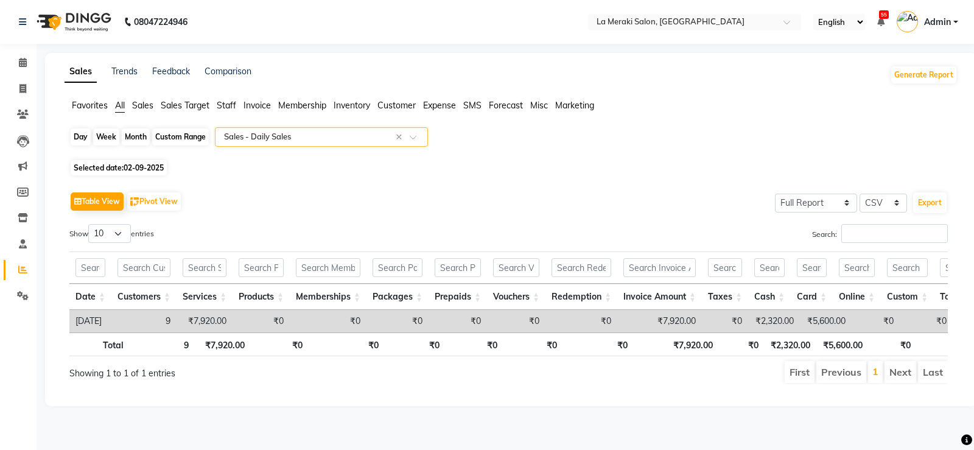
click at [79, 136] on div "Day" at bounding box center [81, 137] width 20 height 17
select select "9"
select select "2025"
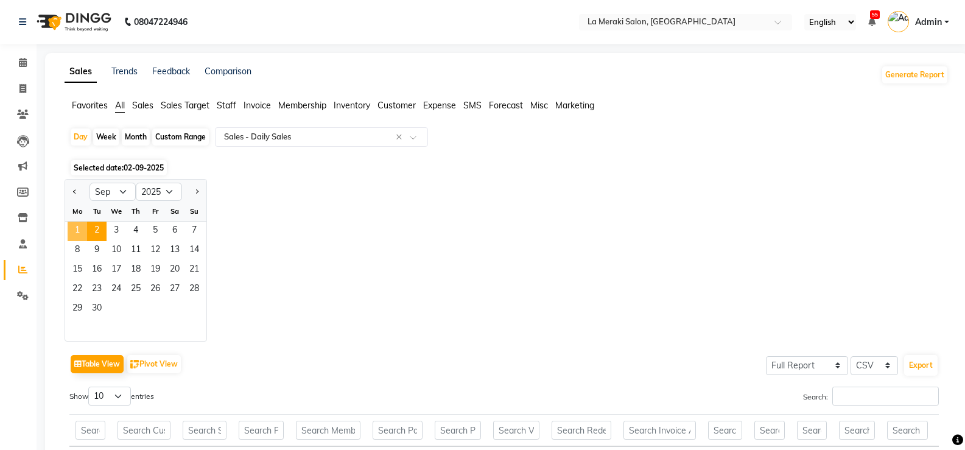
click at [79, 232] on span "1" at bounding box center [77, 231] width 19 height 19
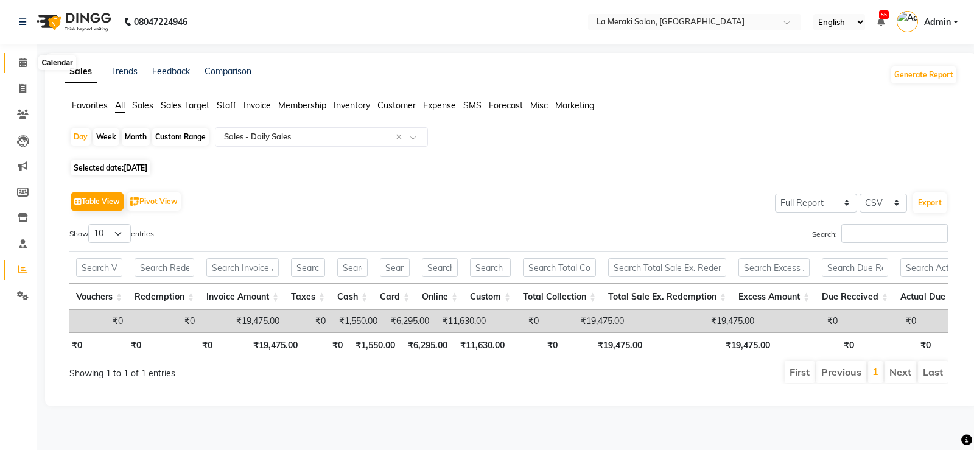
click at [24, 61] on icon at bounding box center [23, 62] width 8 height 9
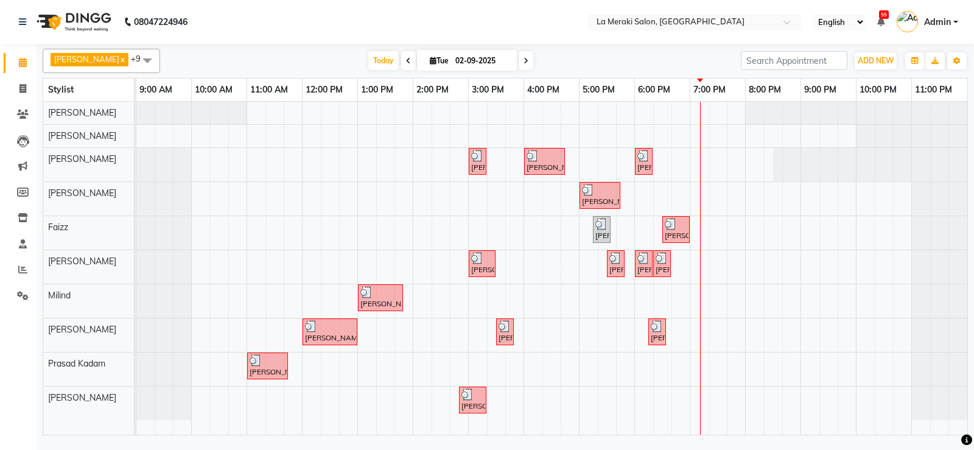
click at [256, 238] on div "[PERSON_NAME], TK04, 03:00 PM-03:20 PM, Premium Clean Shave [PERSON_NAME] Pisar…" at bounding box center [551, 268] width 831 height 333
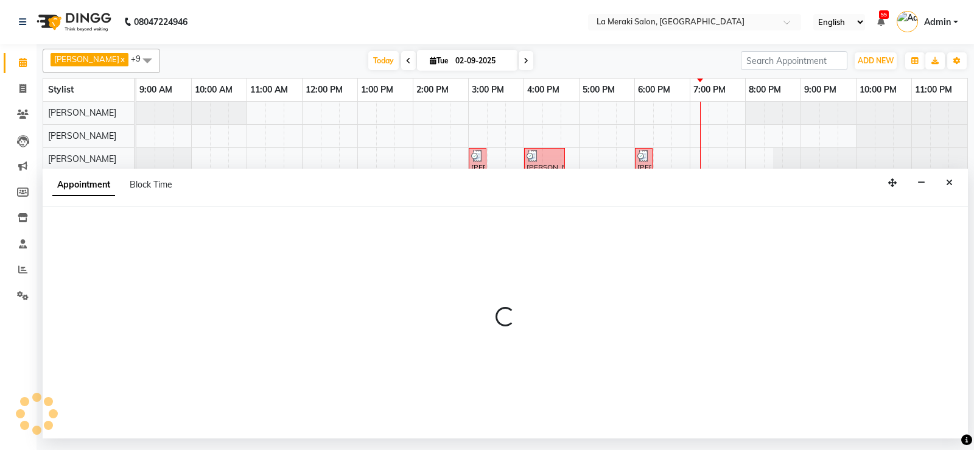
select select "75545"
select select "tentative"
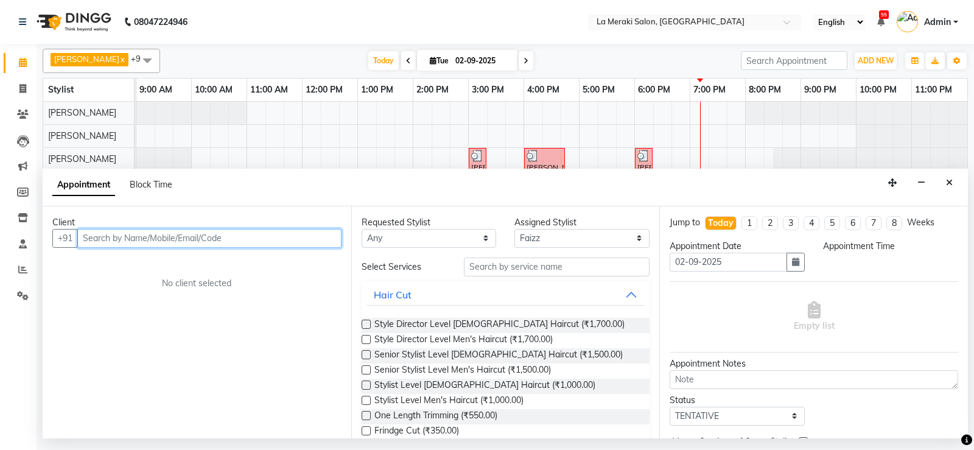
select select "660"
click at [230, 238] on input "text" at bounding box center [209, 238] width 264 height 19
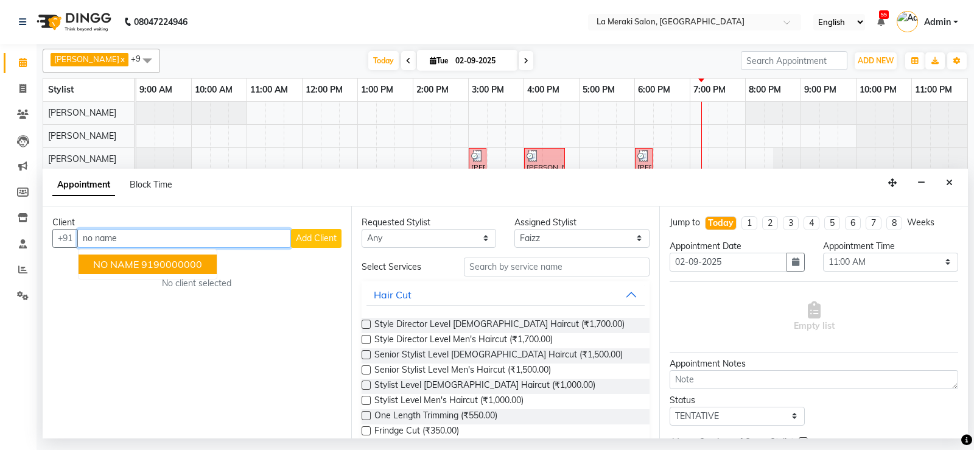
click at [186, 266] on ngb-highlight "9190000000" at bounding box center [171, 264] width 61 height 12
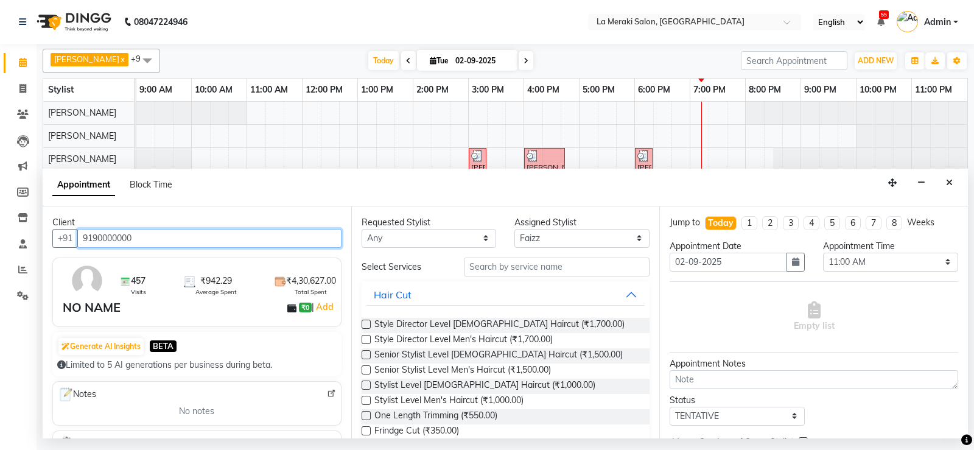
type input "9190000000"
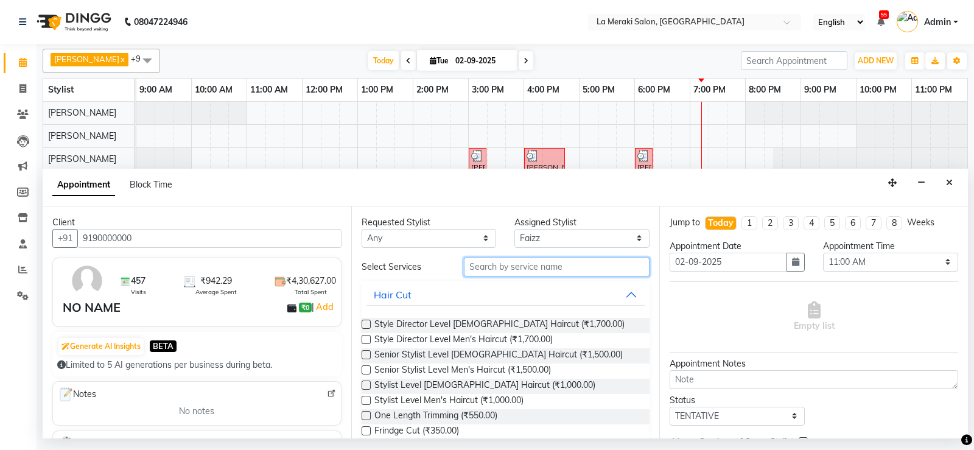
click at [528, 268] on input "text" at bounding box center [557, 267] width 186 height 19
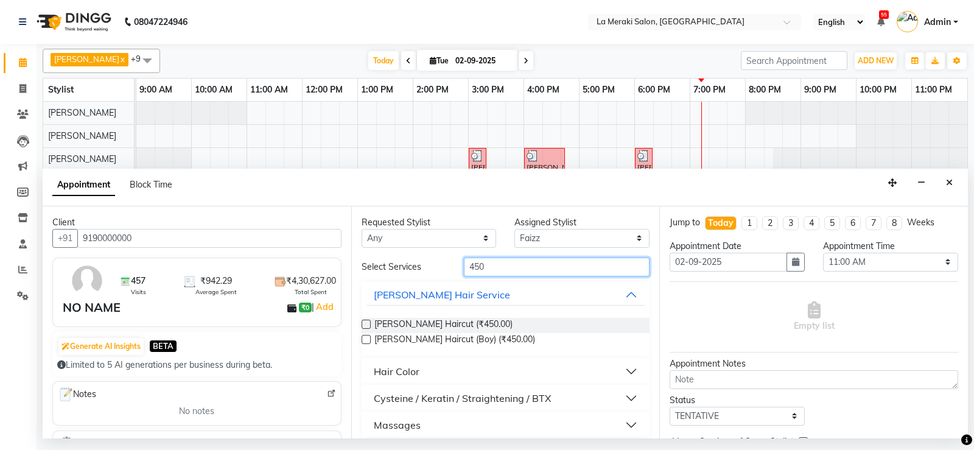
type input "450"
click at [369, 323] on label at bounding box center [366, 324] width 9 height 9
click at [369, 323] on input "checkbox" at bounding box center [366, 326] width 8 height 8
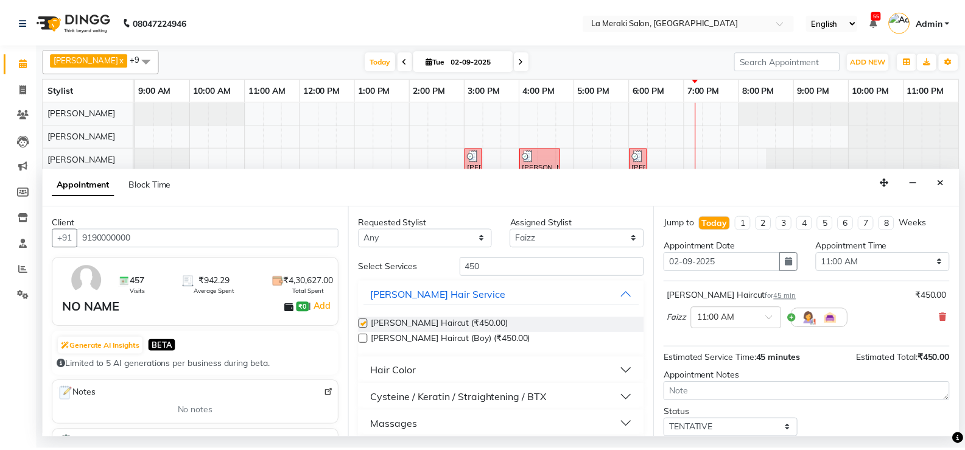
scroll to position [77, 0]
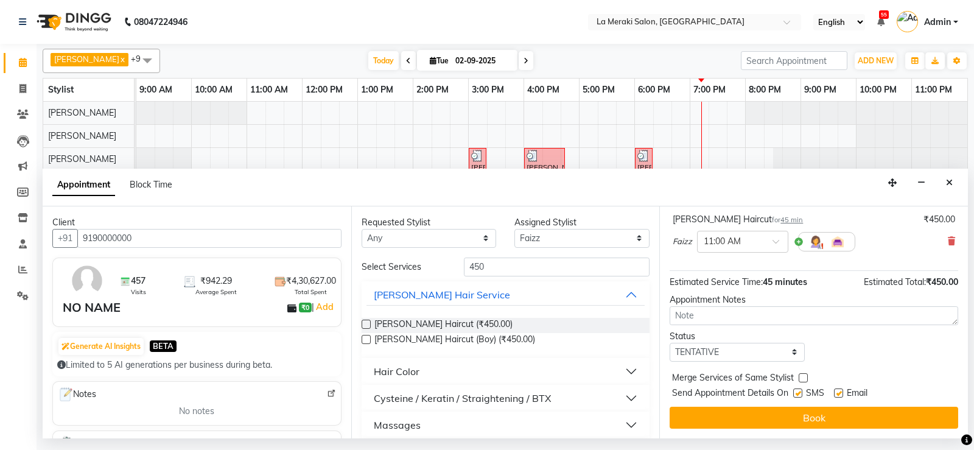
checkbox input "false"
click at [800, 393] on label at bounding box center [798, 393] width 9 height 9
click at [800, 393] on input "checkbox" at bounding box center [798, 394] width 8 height 8
checkbox input "false"
click at [839, 394] on label at bounding box center [838, 393] width 9 height 9
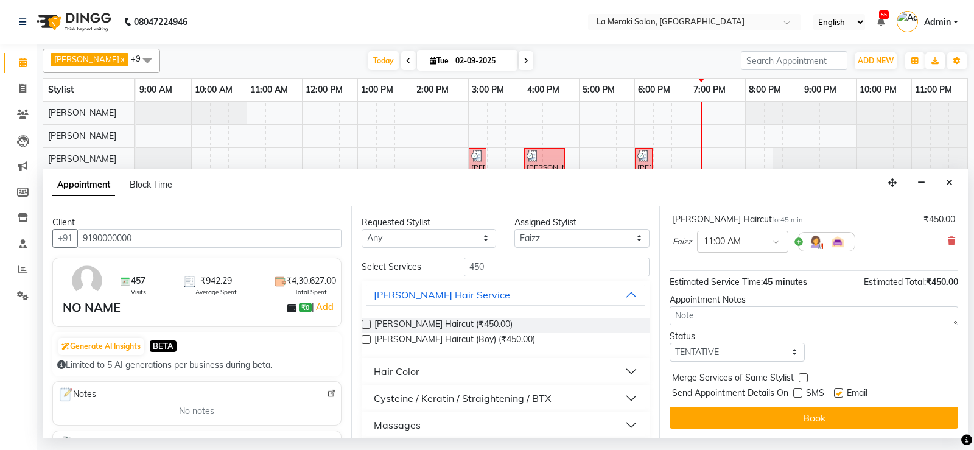
click at [839, 394] on input "checkbox" at bounding box center [838, 394] width 8 height 8
checkbox input "false"
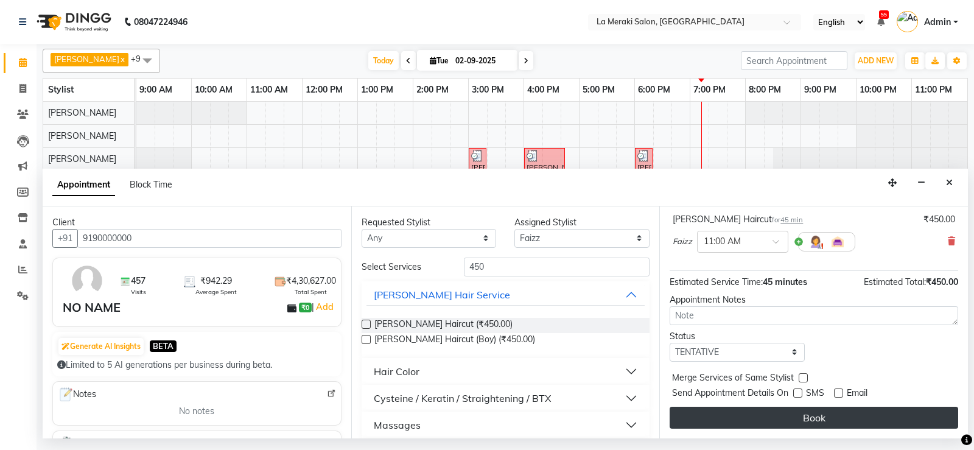
click at [824, 417] on button "Book" at bounding box center [814, 418] width 289 height 22
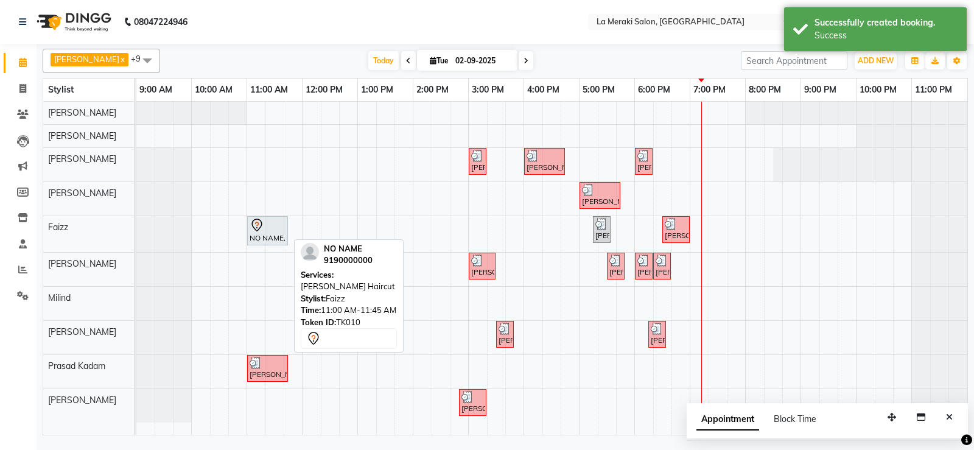
click at [275, 238] on div "NO NAME, TK10, 11:00 AM-11:45 AM, [PERSON_NAME] Haircut" at bounding box center [267, 231] width 38 height 26
select select "7"
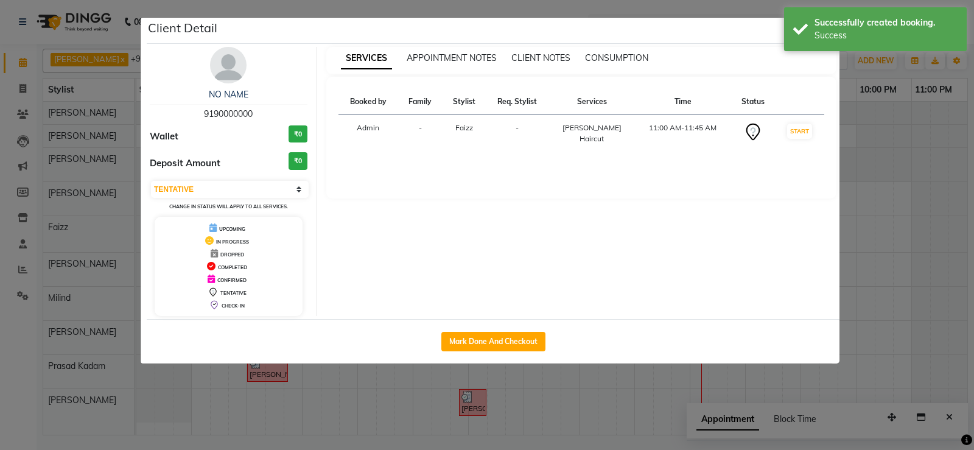
click at [452, 328] on div "Mark Done And Checkout" at bounding box center [493, 341] width 693 height 44
click at [458, 334] on button "Mark Done And Checkout" at bounding box center [494, 341] width 104 height 19
select select "438"
select select "service"
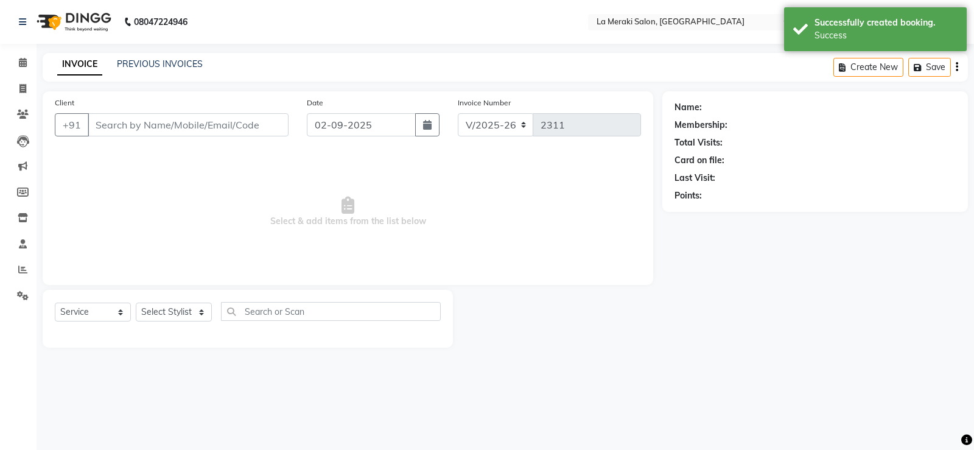
type input "9190000000"
select select "75545"
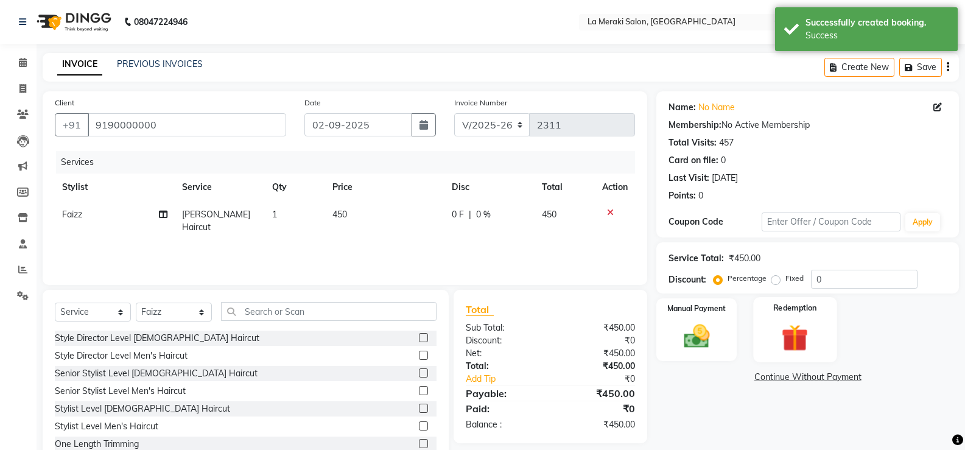
drag, startPoint x: 698, startPoint y: 342, endPoint x: 761, endPoint y: 358, distance: 65.3
click at [699, 342] on img at bounding box center [697, 337] width 42 height 30
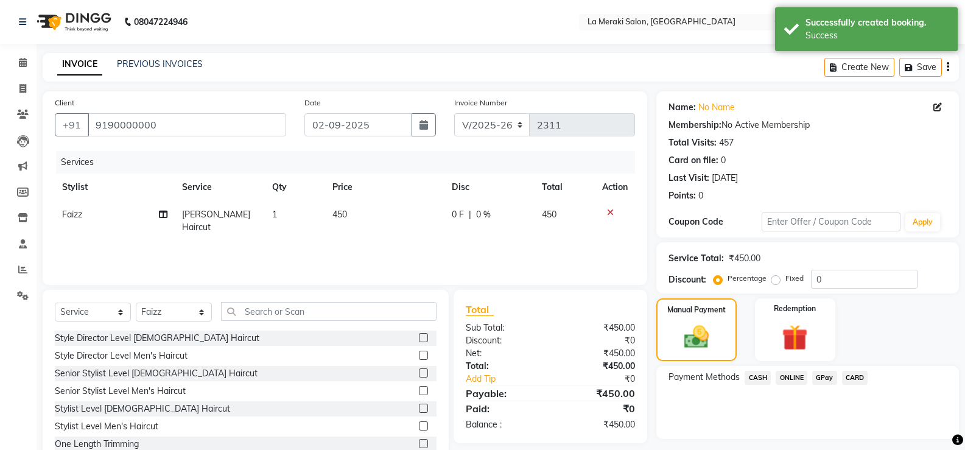
click at [862, 374] on span "CARD" at bounding box center [855, 378] width 26 height 14
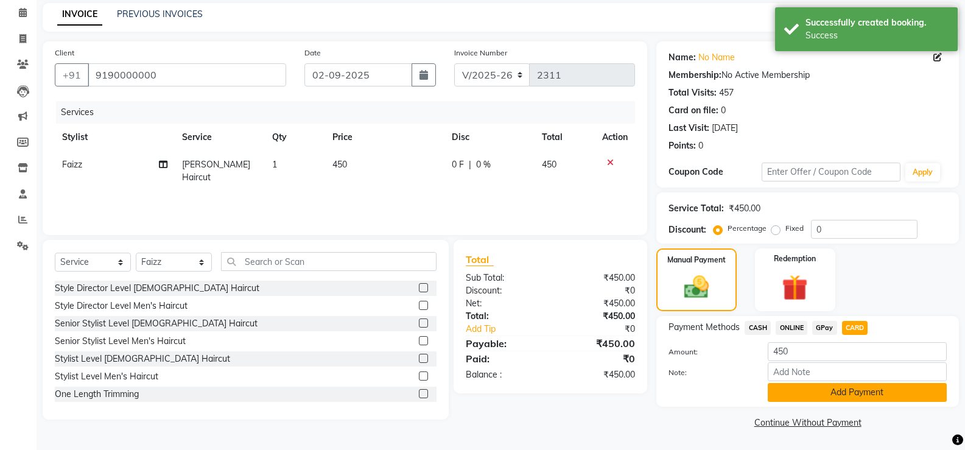
click at [857, 387] on button "Add Payment" at bounding box center [857, 392] width 179 height 19
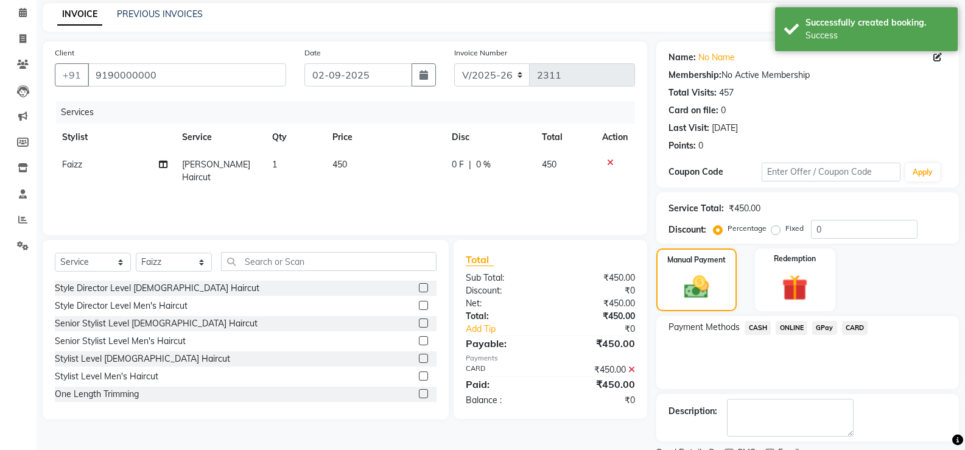
scroll to position [101, 0]
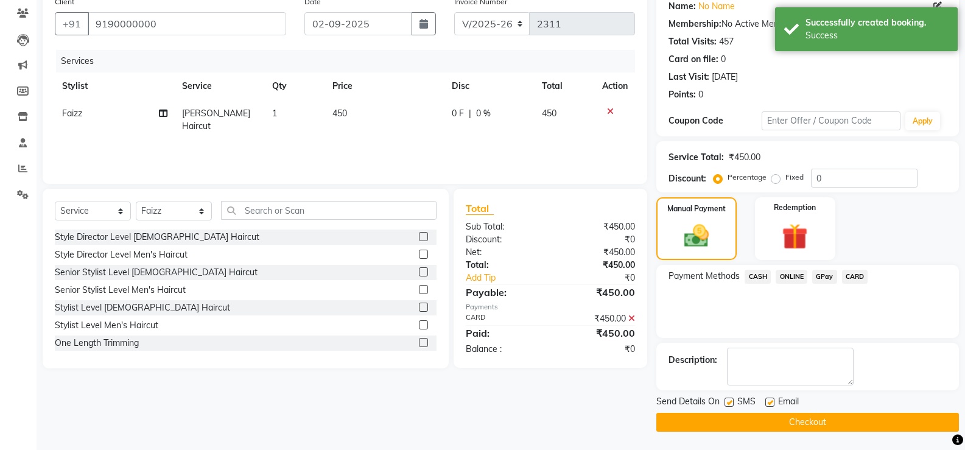
click at [732, 402] on label at bounding box center [729, 402] width 9 height 9
click at [732, 402] on input "checkbox" at bounding box center [729, 403] width 8 height 8
checkbox input "false"
click at [770, 403] on label at bounding box center [770, 402] width 9 height 9
click at [770, 403] on input "checkbox" at bounding box center [770, 403] width 8 height 8
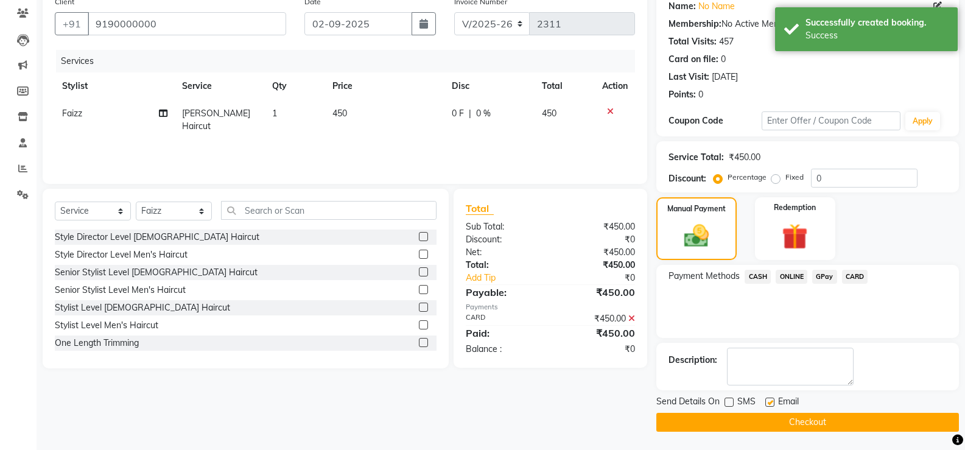
checkbox input "false"
click at [755, 426] on button "Checkout" at bounding box center [808, 422] width 303 height 19
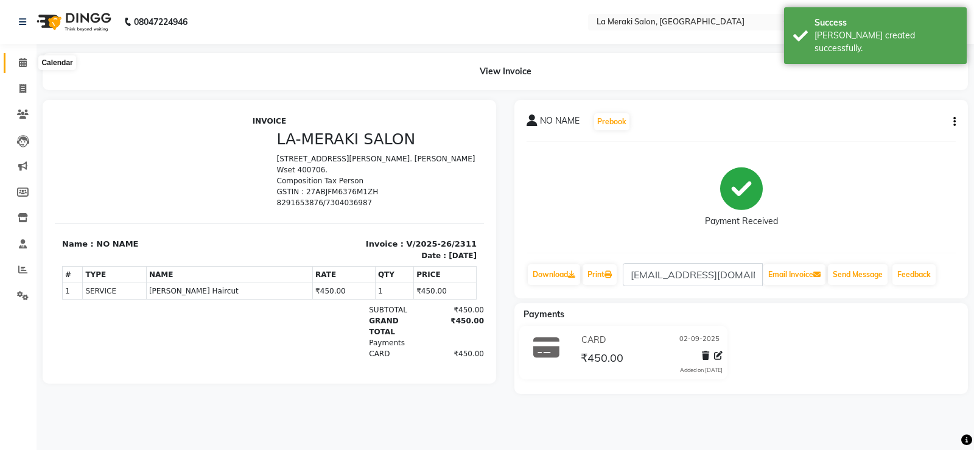
click at [18, 66] on span at bounding box center [22, 63] width 21 height 14
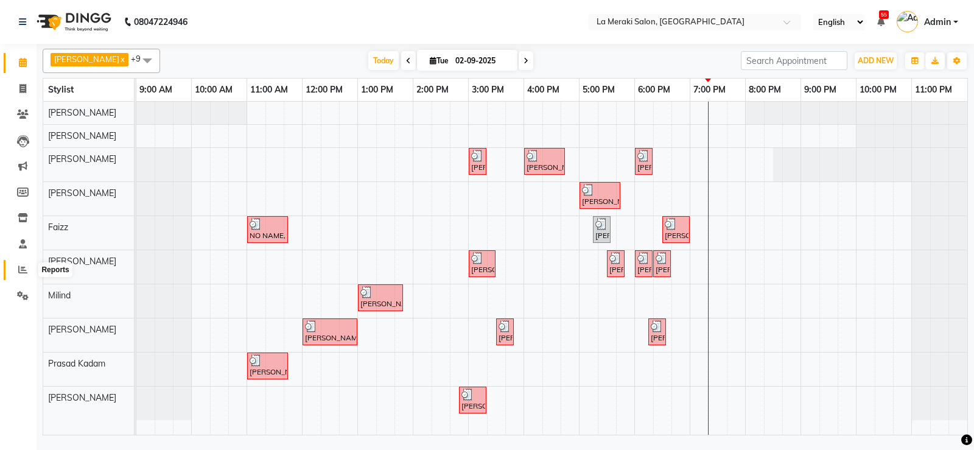
click at [19, 268] on icon at bounding box center [22, 269] width 9 height 9
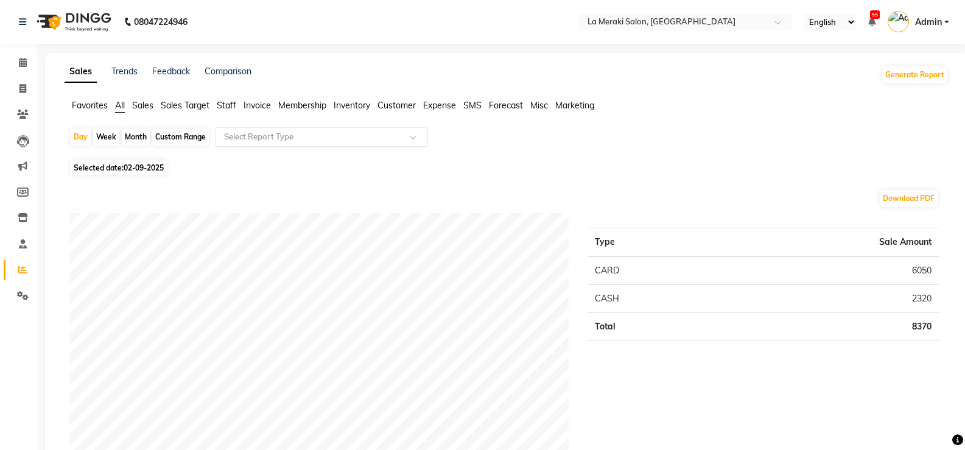
click at [238, 138] on input "text" at bounding box center [309, 137] width 175 height 12
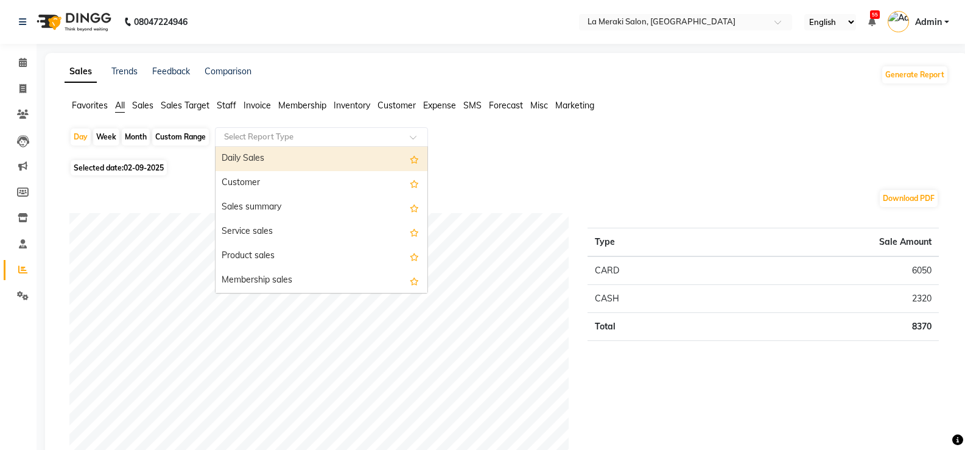
click at [239, 153] on div "Daily Sales" at bounding box center [322, 159] width 212 height 24
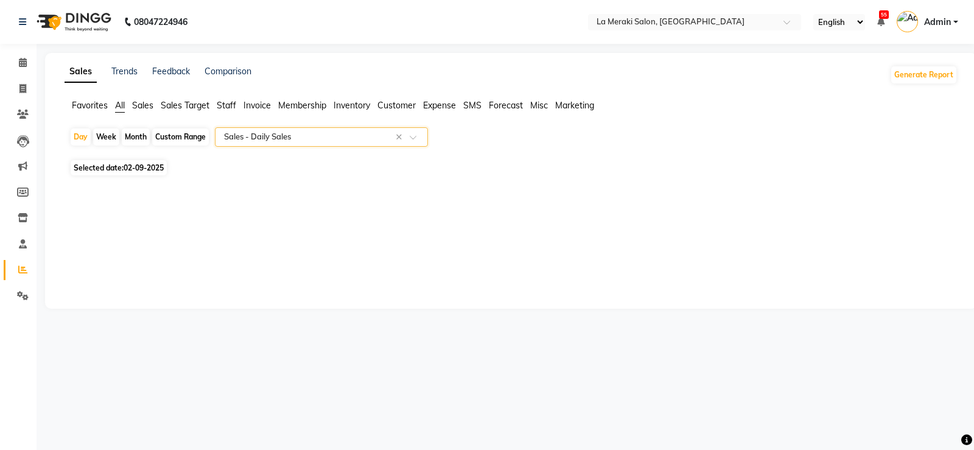
select select "full_report"
select select "csv"
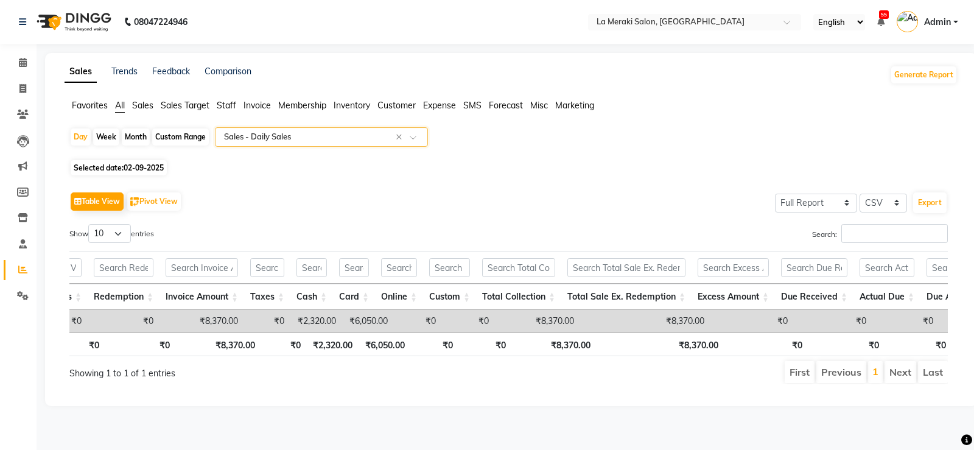
scroll to position [0, 1278]
